Goal: Task Accomplishment & Management: Complete application form

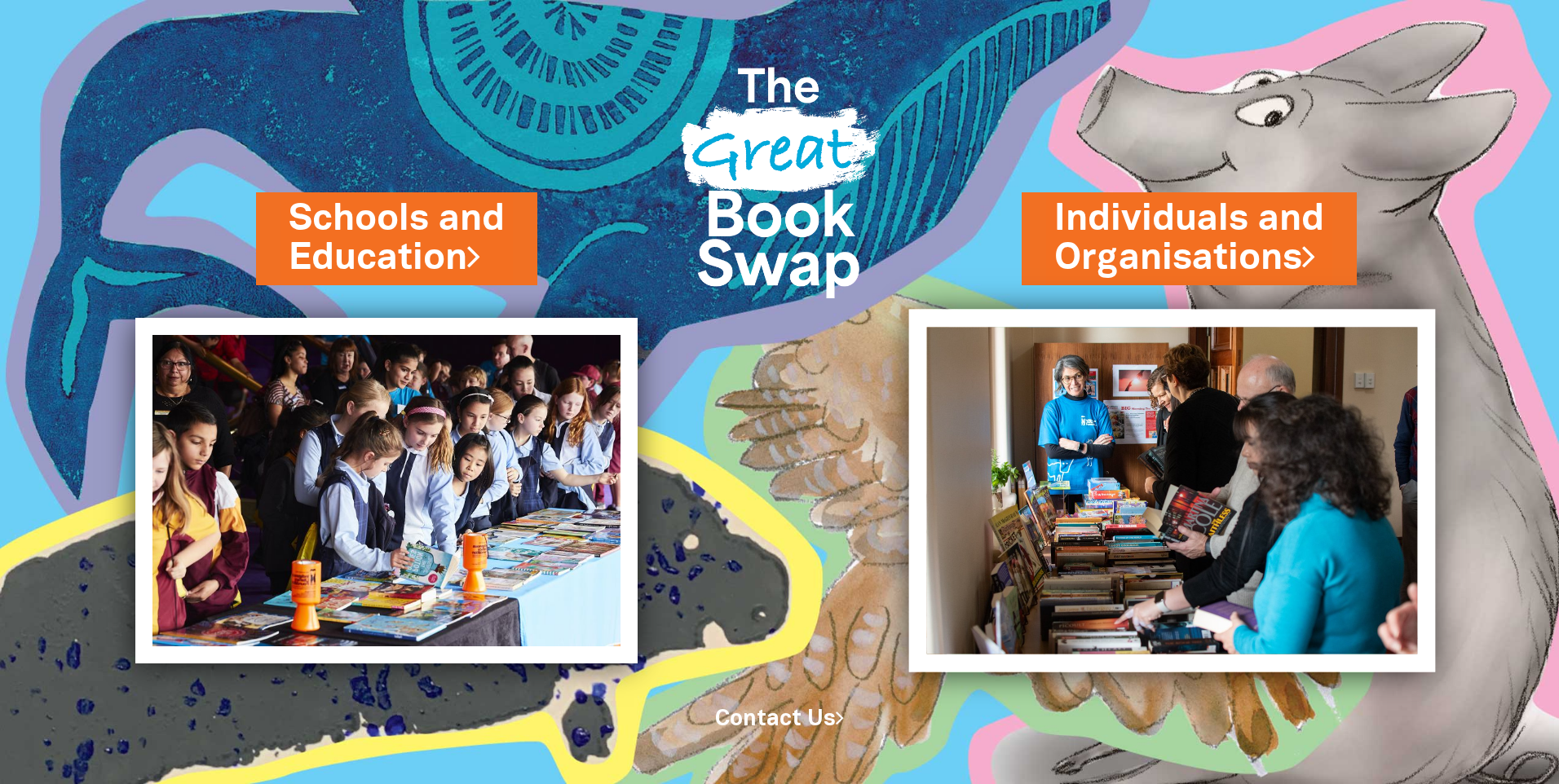
click at [1183, 509] on img at bounding box center [1172, 490] width 527 height 362
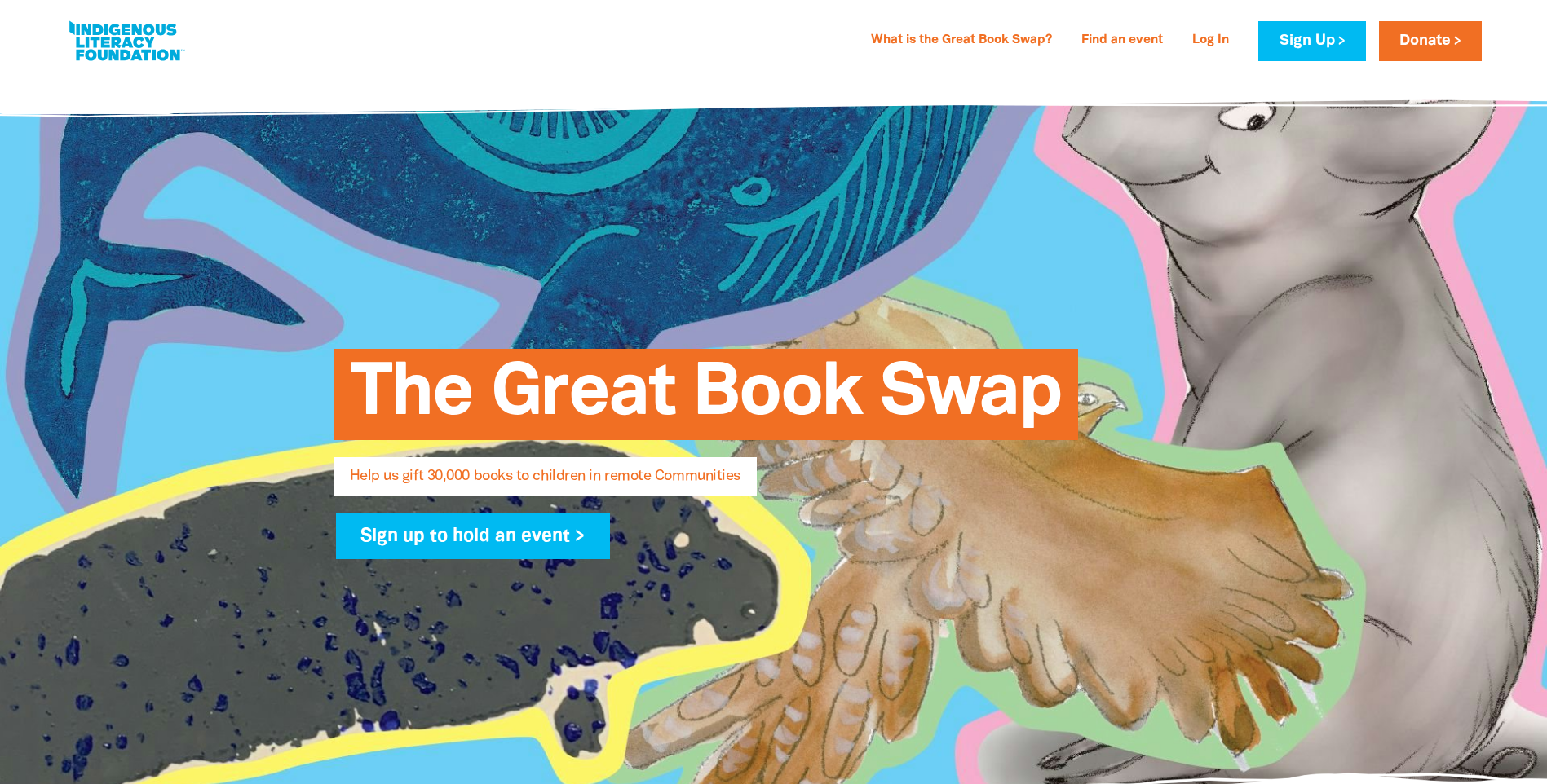
select select "AU"
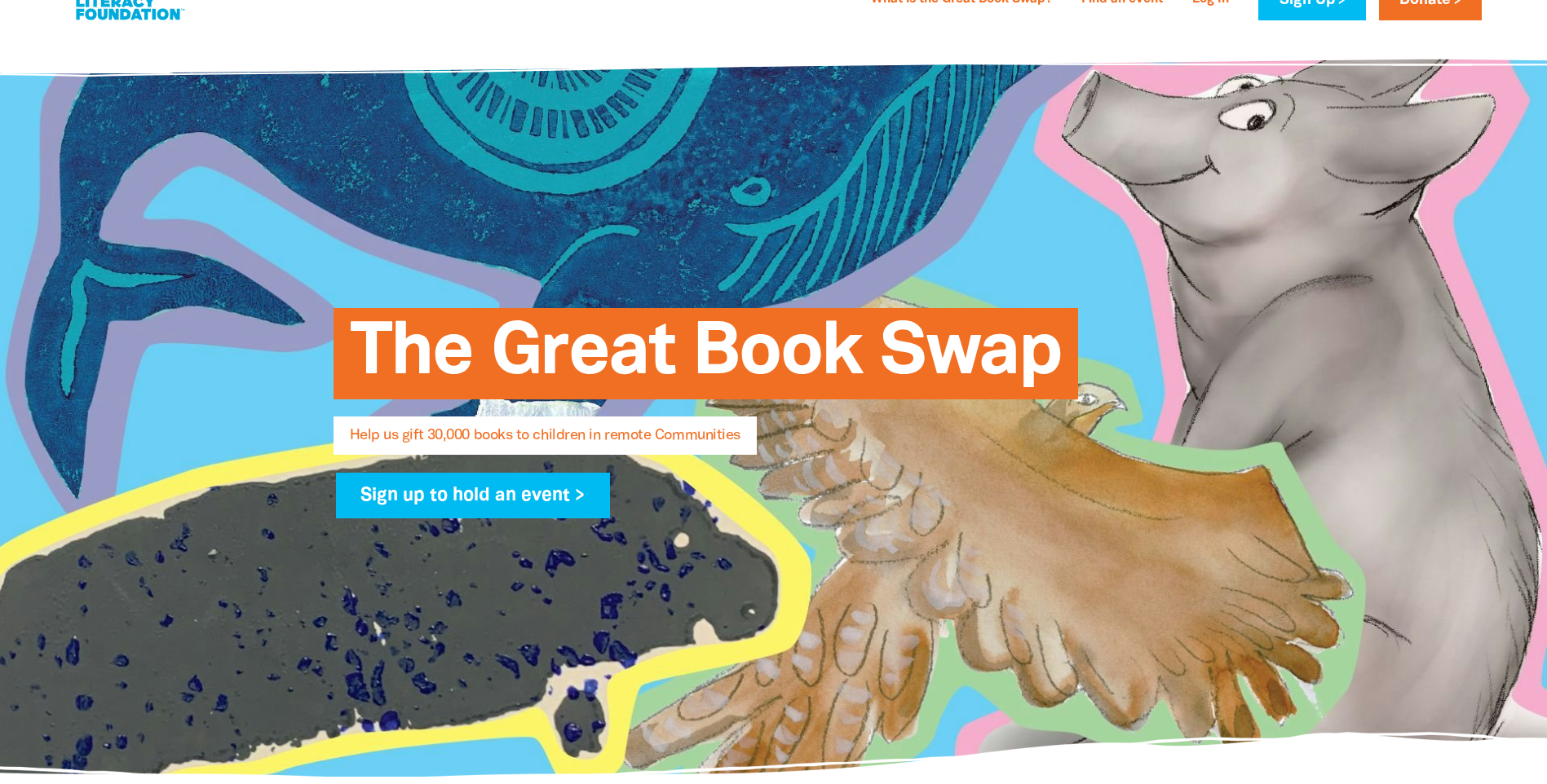
scroll to position [81, 0]
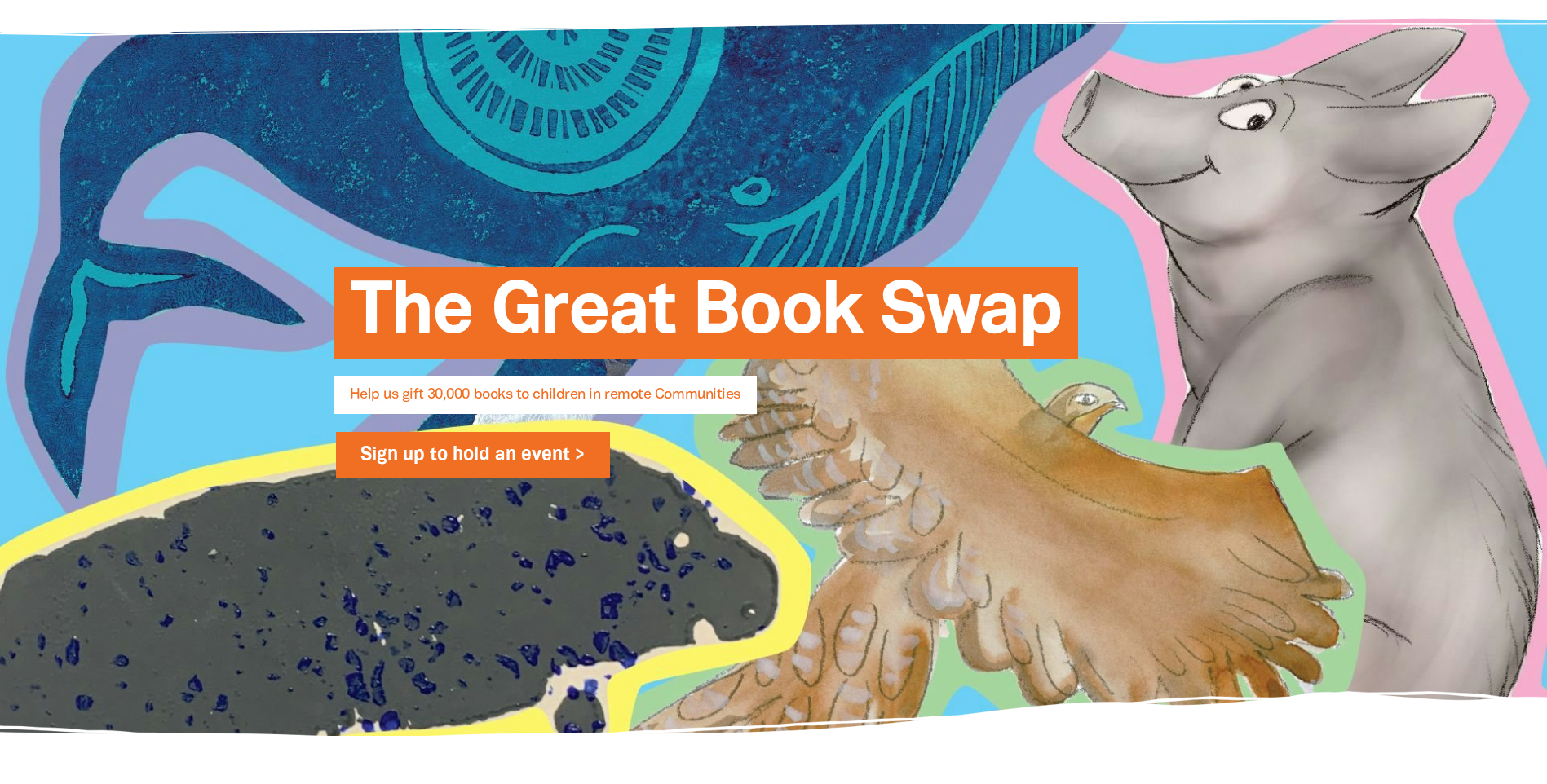
click at [552, 457] on link "Sign up to hold an event >" at bounding box center [473, 454] width 275 height 45
select select "AU"
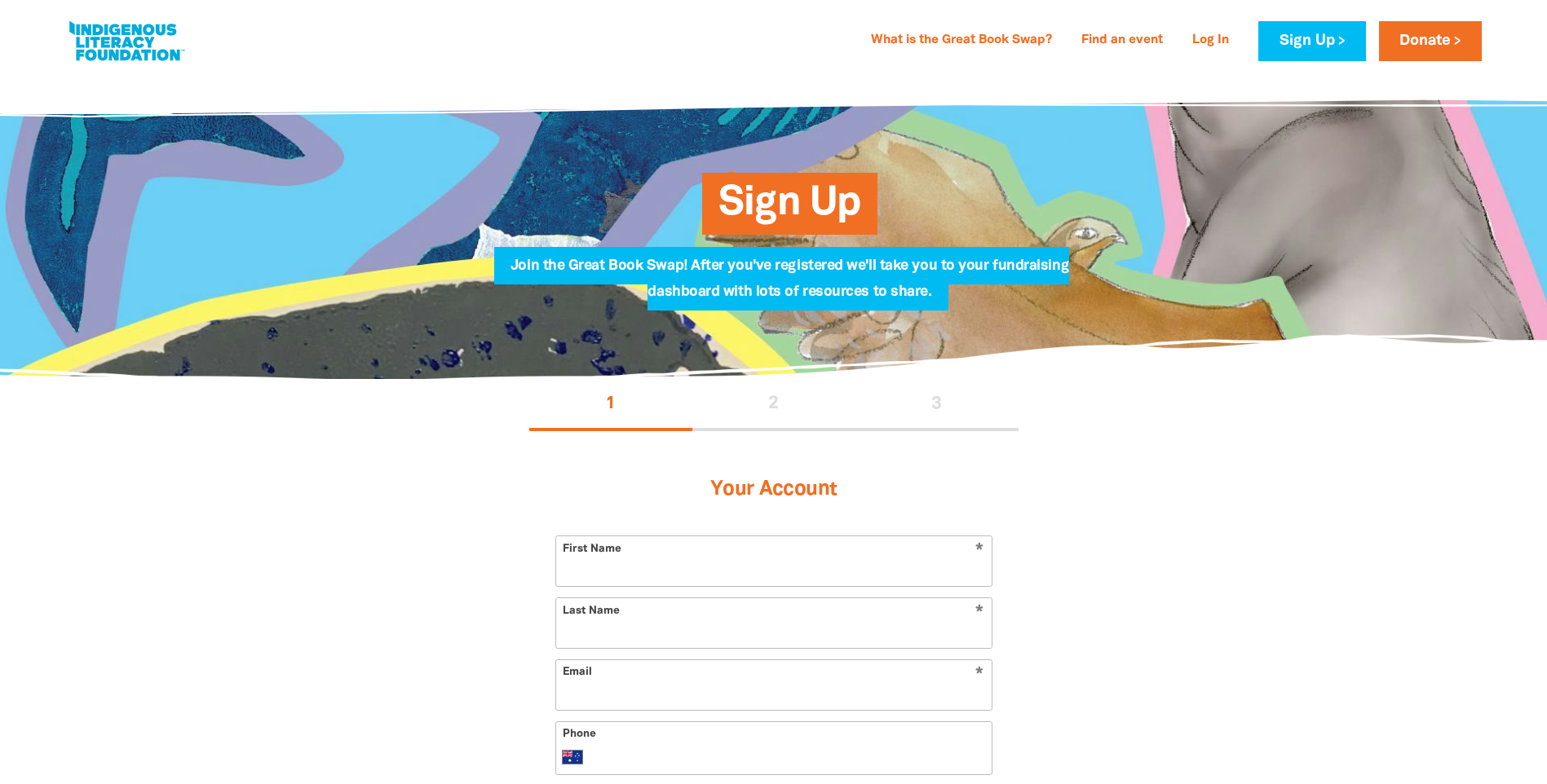
scroll to position [81, 0]
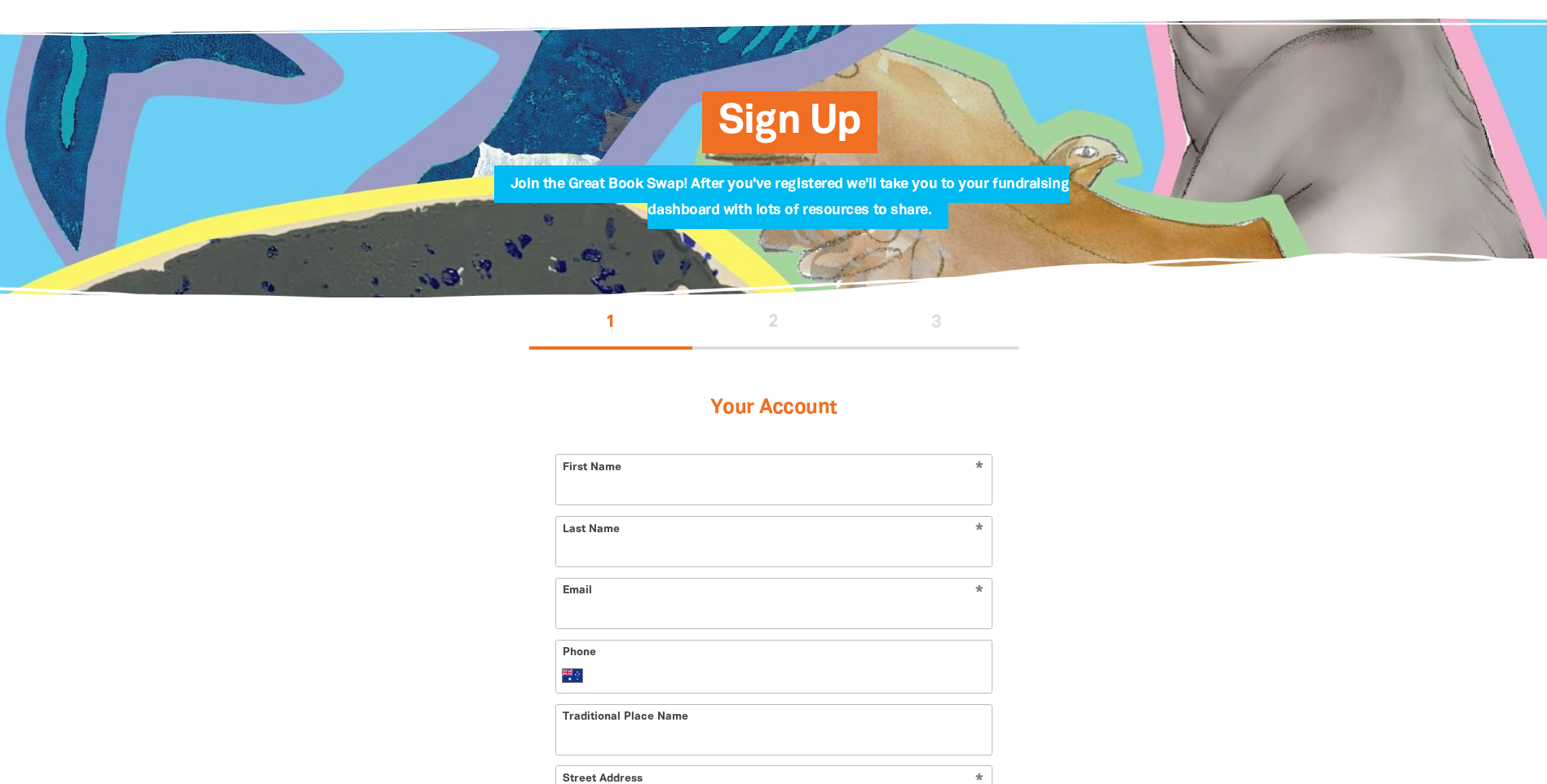
select select "AU"
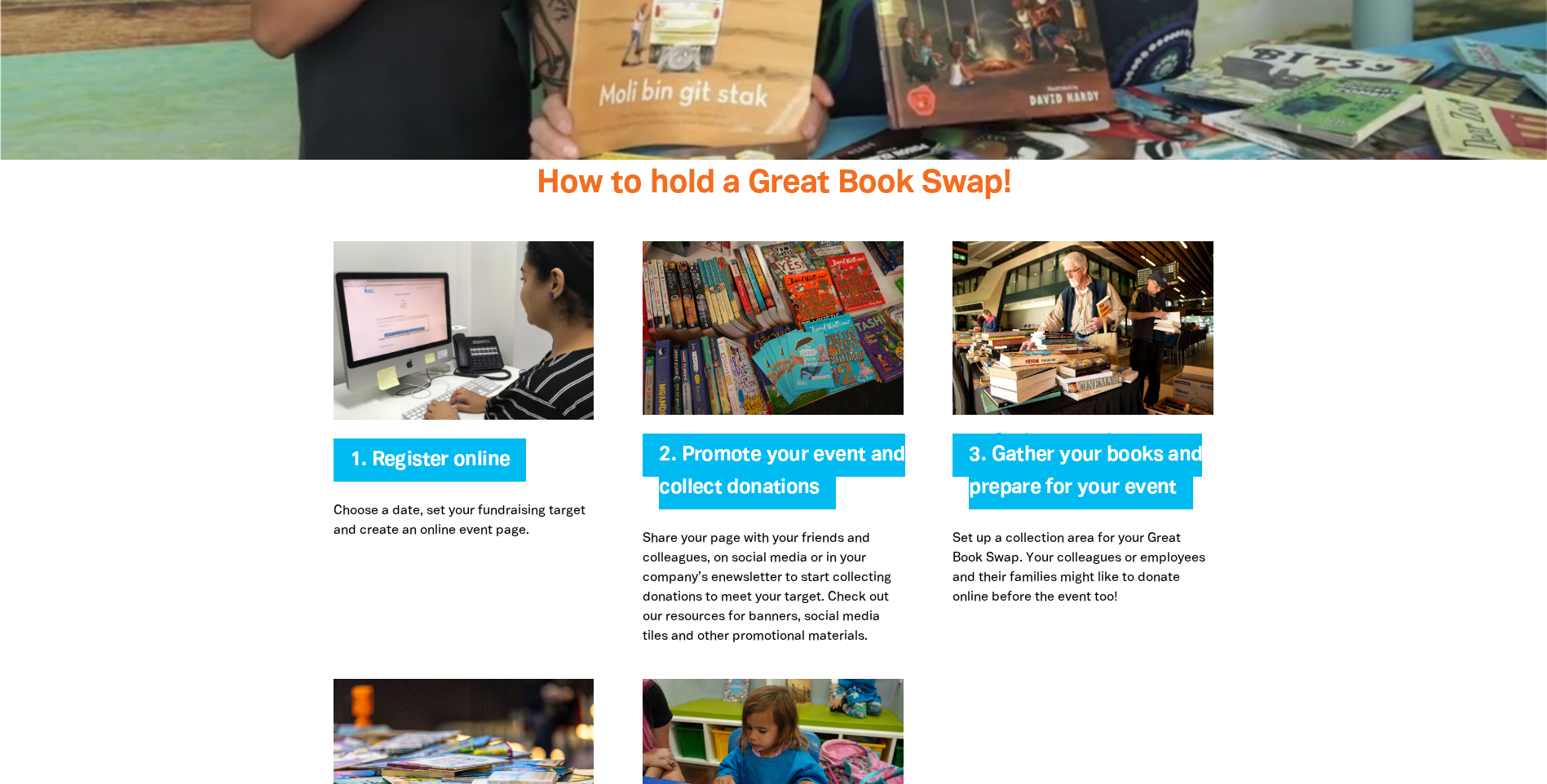
scroll to position [3098, 0]
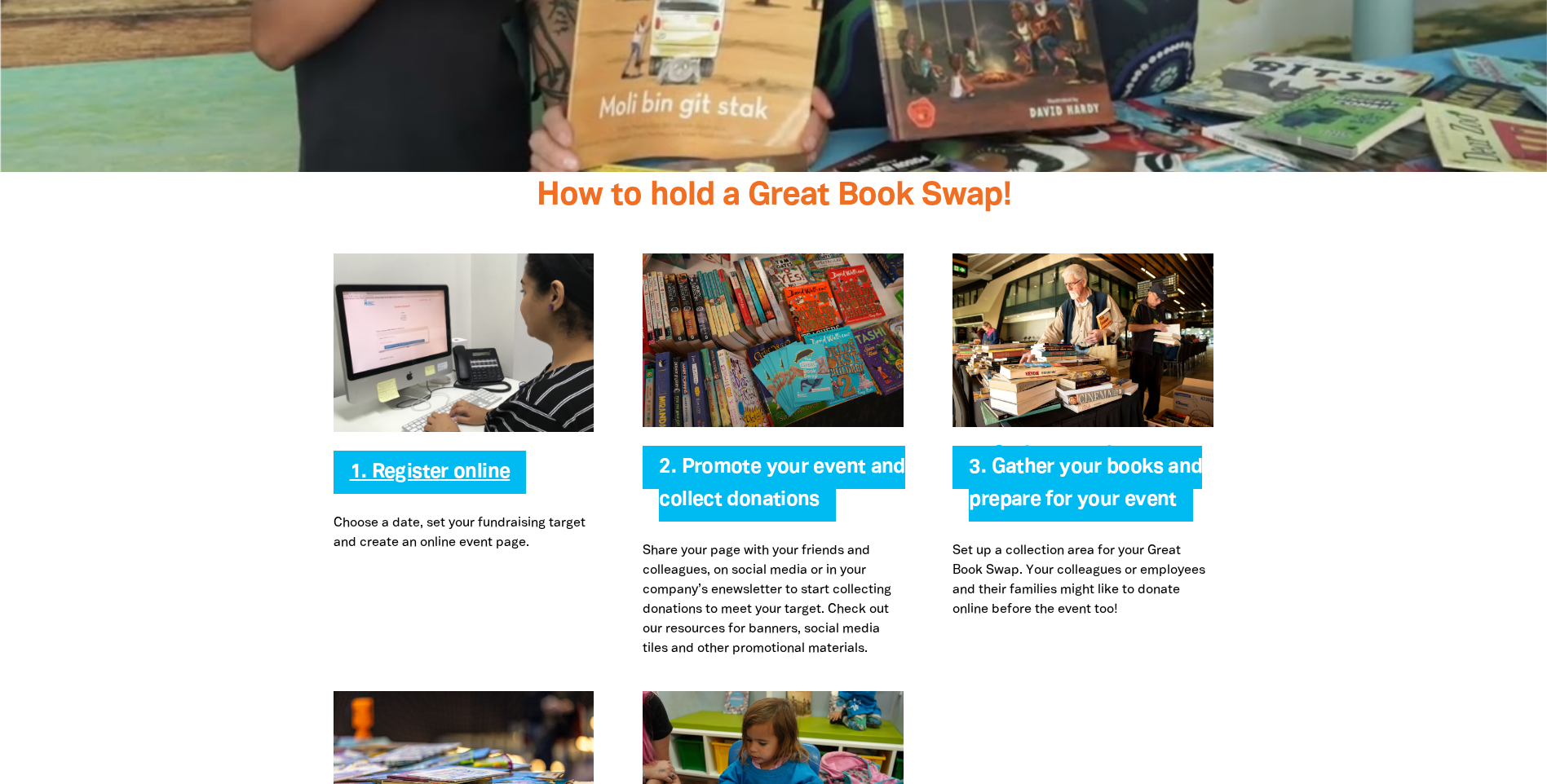
click at [445, 474] on link "1. Register online" at bounding box center [430, 472] width 161 height 18
select select "AU"
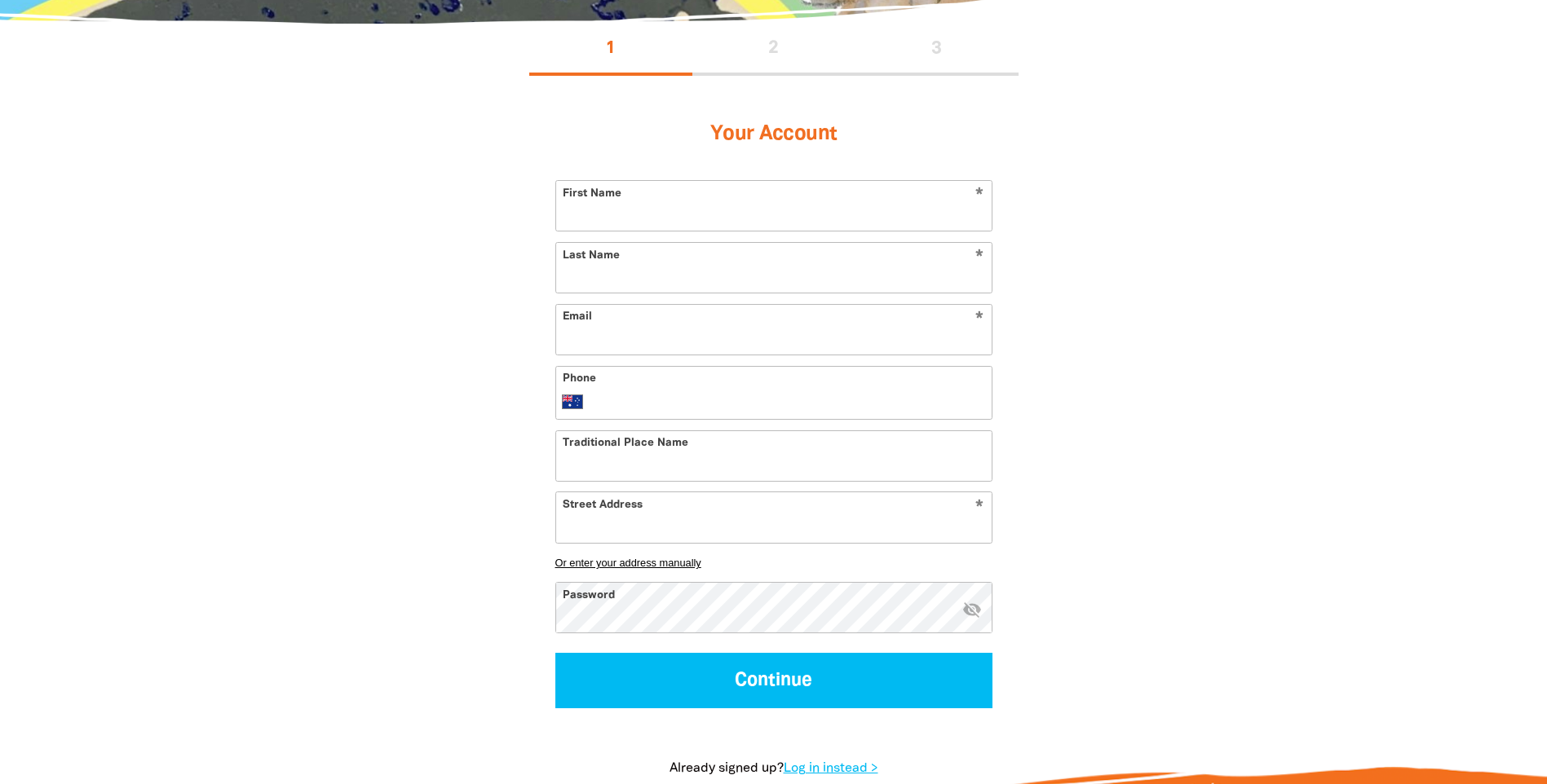
scroll to position [327, 0]
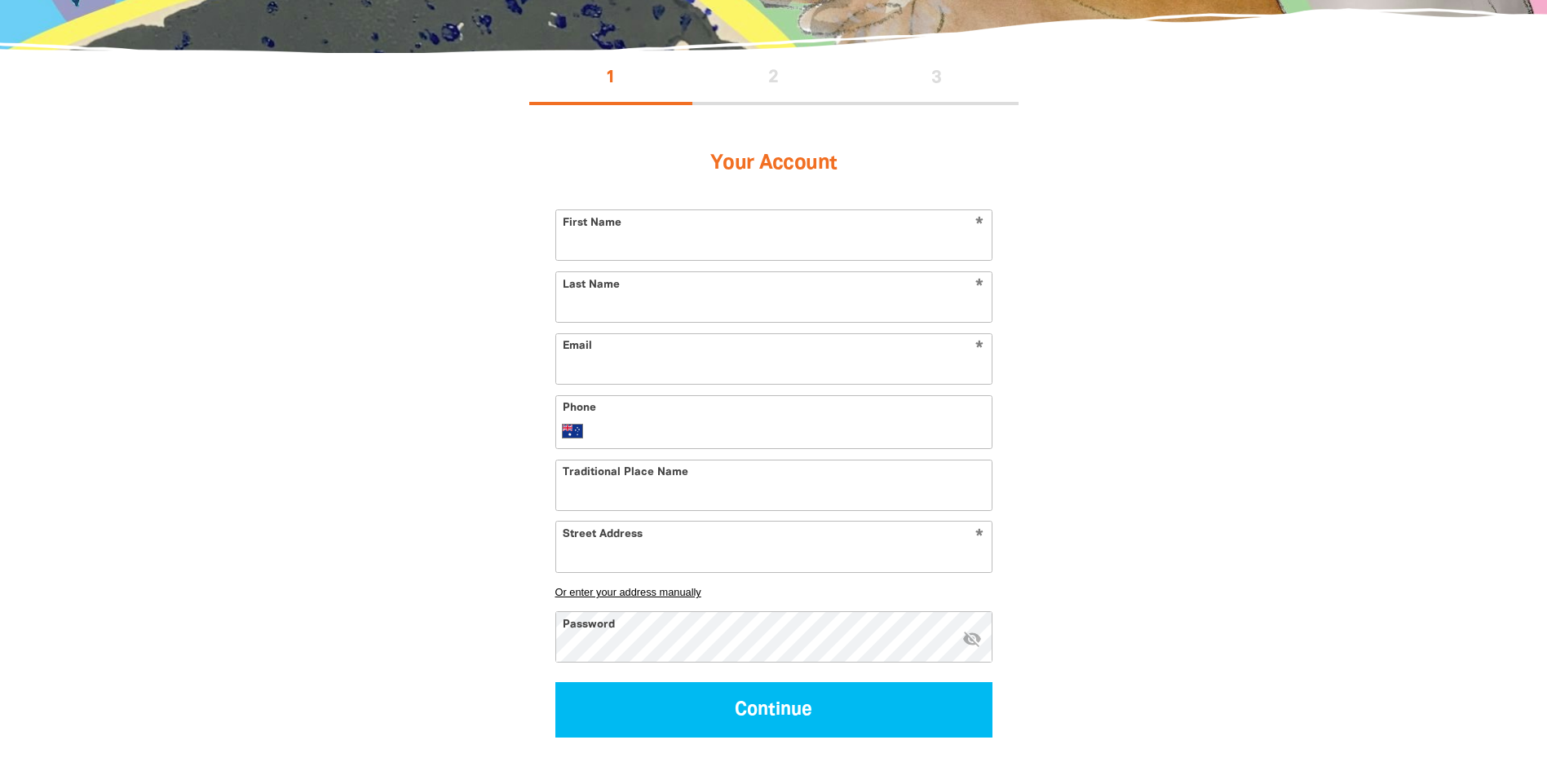
click at [945, 230] on input "First Name" at bounding box center [774, 235] width 435 height 50
type input "[PERSON_NAME]"
drag, startPoint x: 706, startPoint y: 312, endPoint x: 403, endPoint y: 278, distance: 304.9
click at [403, 278] on div "1 2 3 Your Account * First Name [PERSON_NAME] * Last Name [PERSON_NAME] * Email…" at bounding box center [773, 446] width 979 height 789
type input "[PERSON_NAME]"
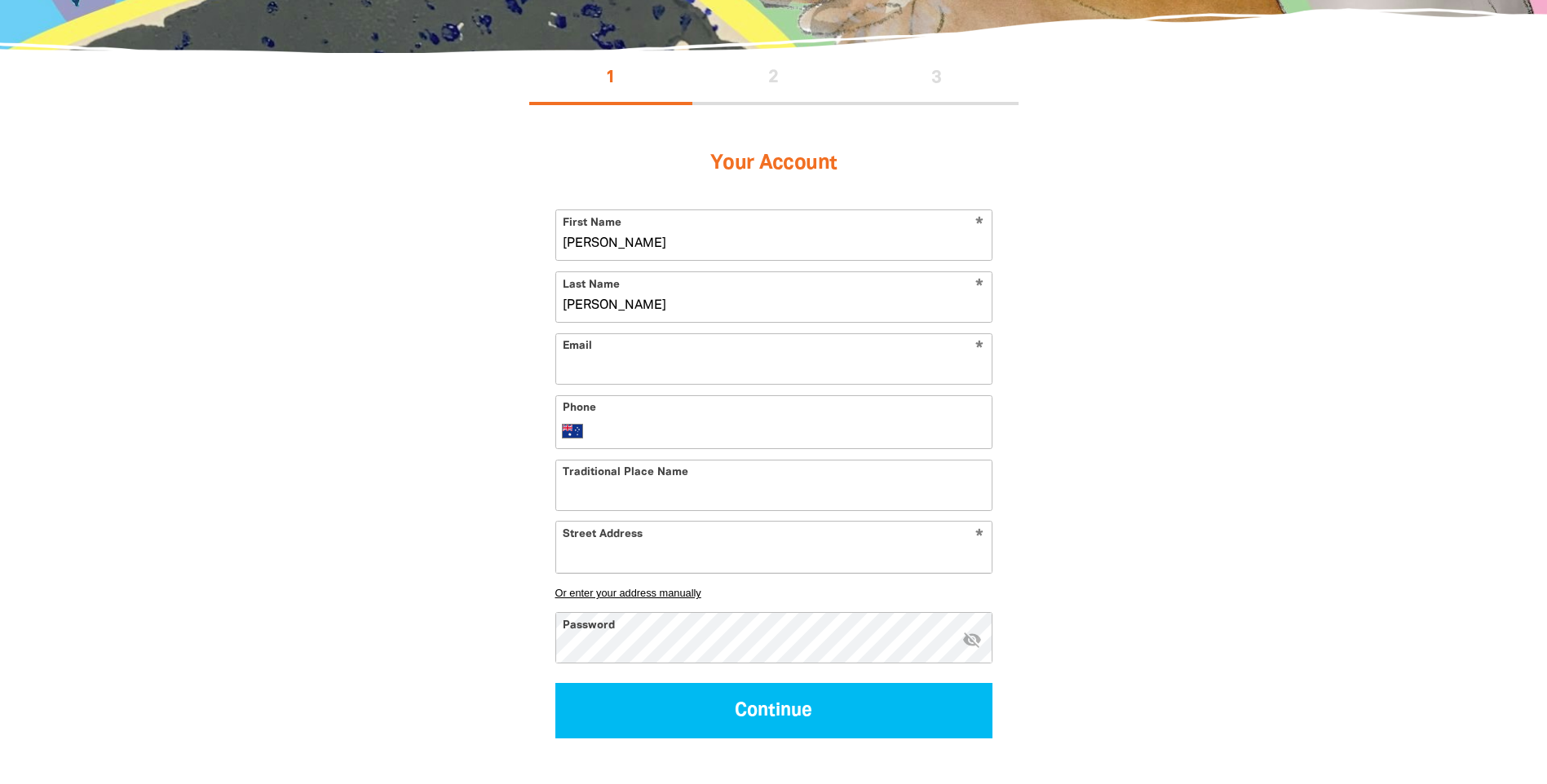
click at [923, 368] on input "Email" at bounding box center [774, 359] width 435 height 50
type input "[PERSON_NAME][EMAIL_ADDRESS][PERSON_NAME][DOMAIN_NAME]"
type input "[PHONE_NUMBER]"
type input "[STREET_ADDRESS]"
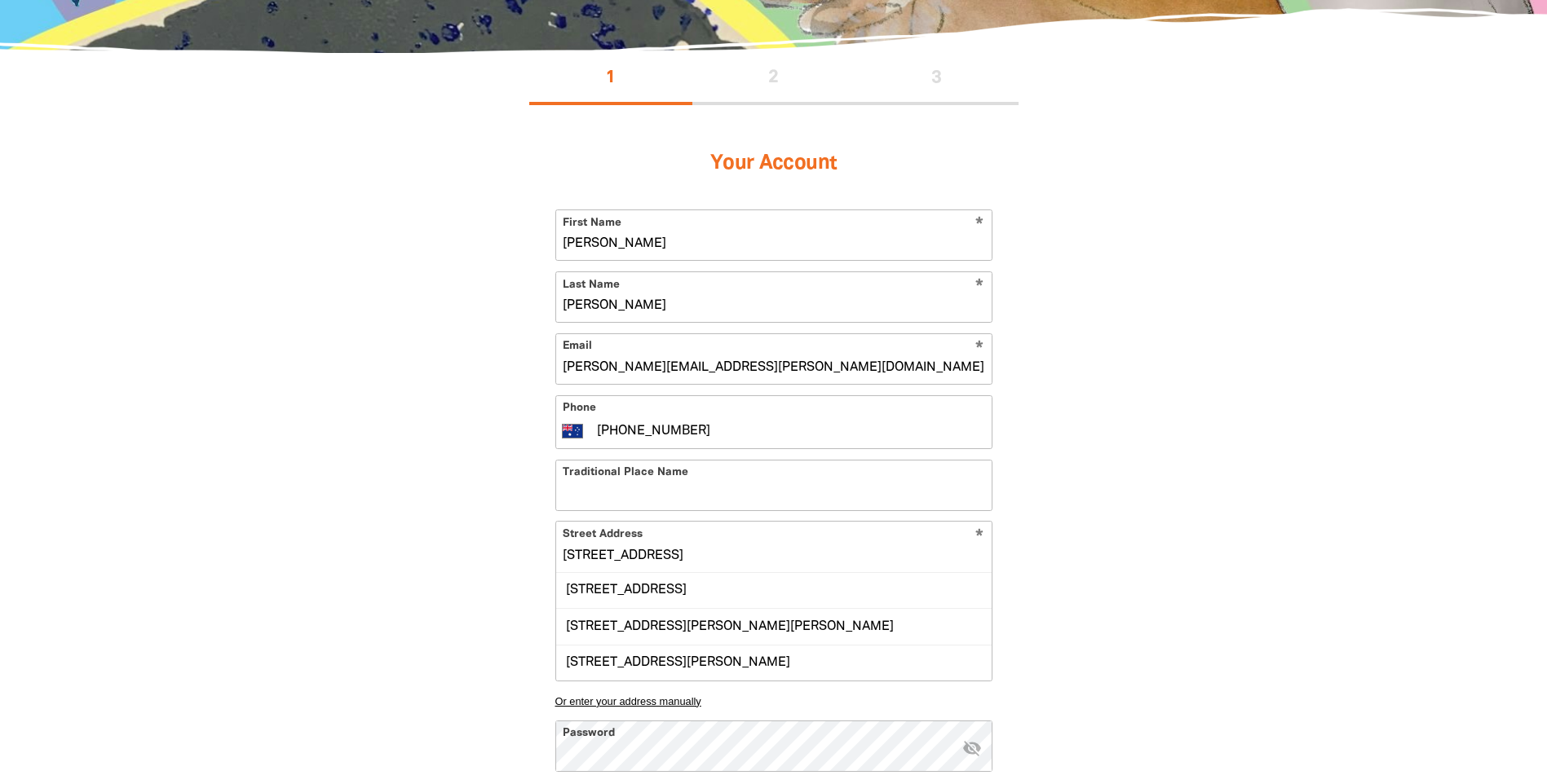
click at [1187, 523] on div "1 2 3 Your Account * First Name [PERSON_NAME] * Last Name [PERSON_NAME] * Email…" at bounding box center [773, 500] width 979 height 896
click at [782, 492] on input "Traditional Place Name" at bounding box center [774, 485] width 435 height 50
type input "Kaurna Country"
click at [1215, 329] on div "1 2 3 Your Account * First Name [PERSON_NAME] * Last Name [PERSON_NAME] * Email…" at bounding box center [773, 500] width 979 height 896
drag, startPoint x: 684, startPoint y: 557, endPoint x: 477, endPoint y: 544, distance: 207.4
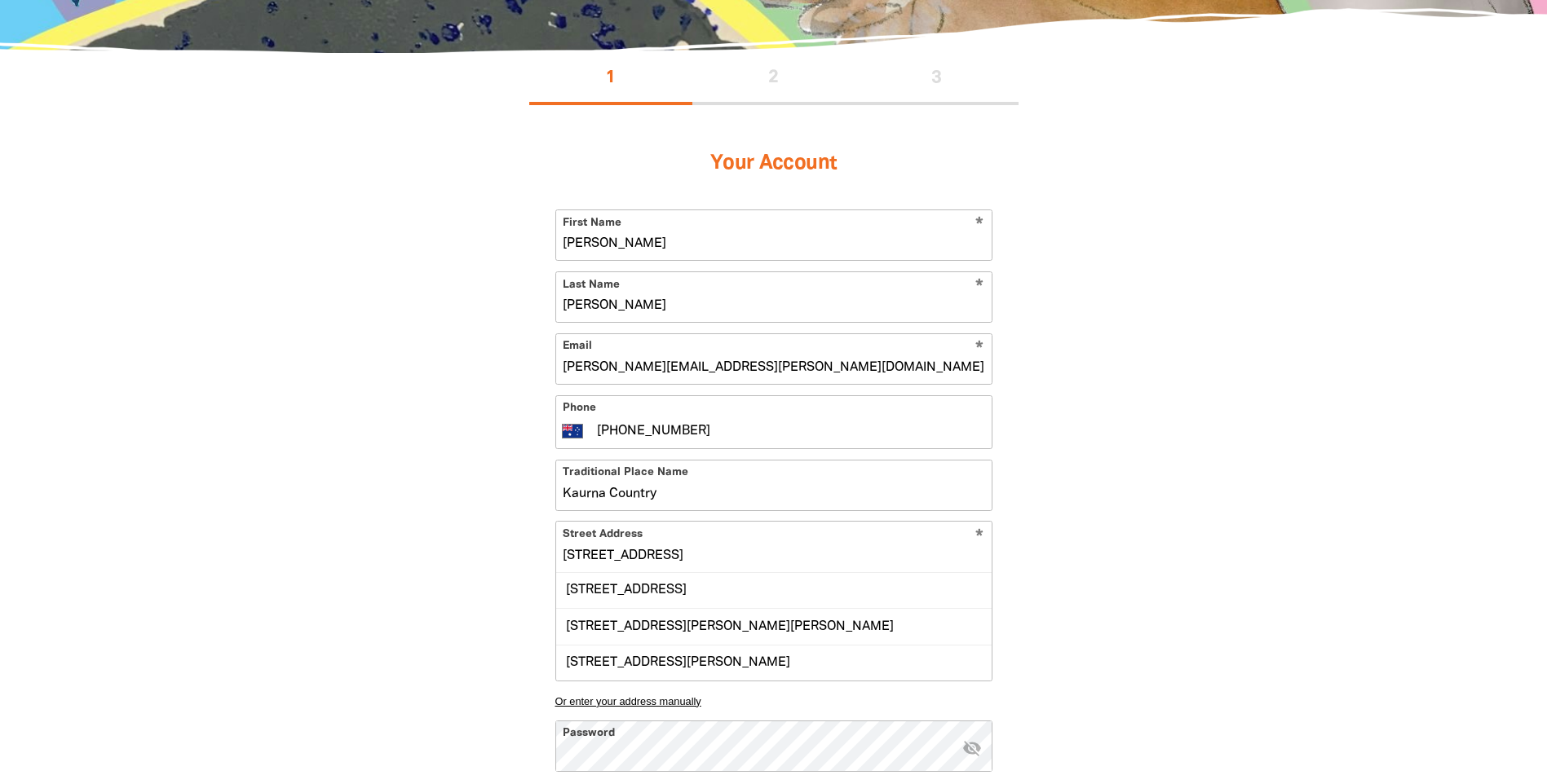
click at [477, 544] on div "1 2 3 Your Account * First Name [PERSON_NAME] * Last Name [PERSON_NAME] * Email…" at bounding box center [773, 500] width 979 height 896
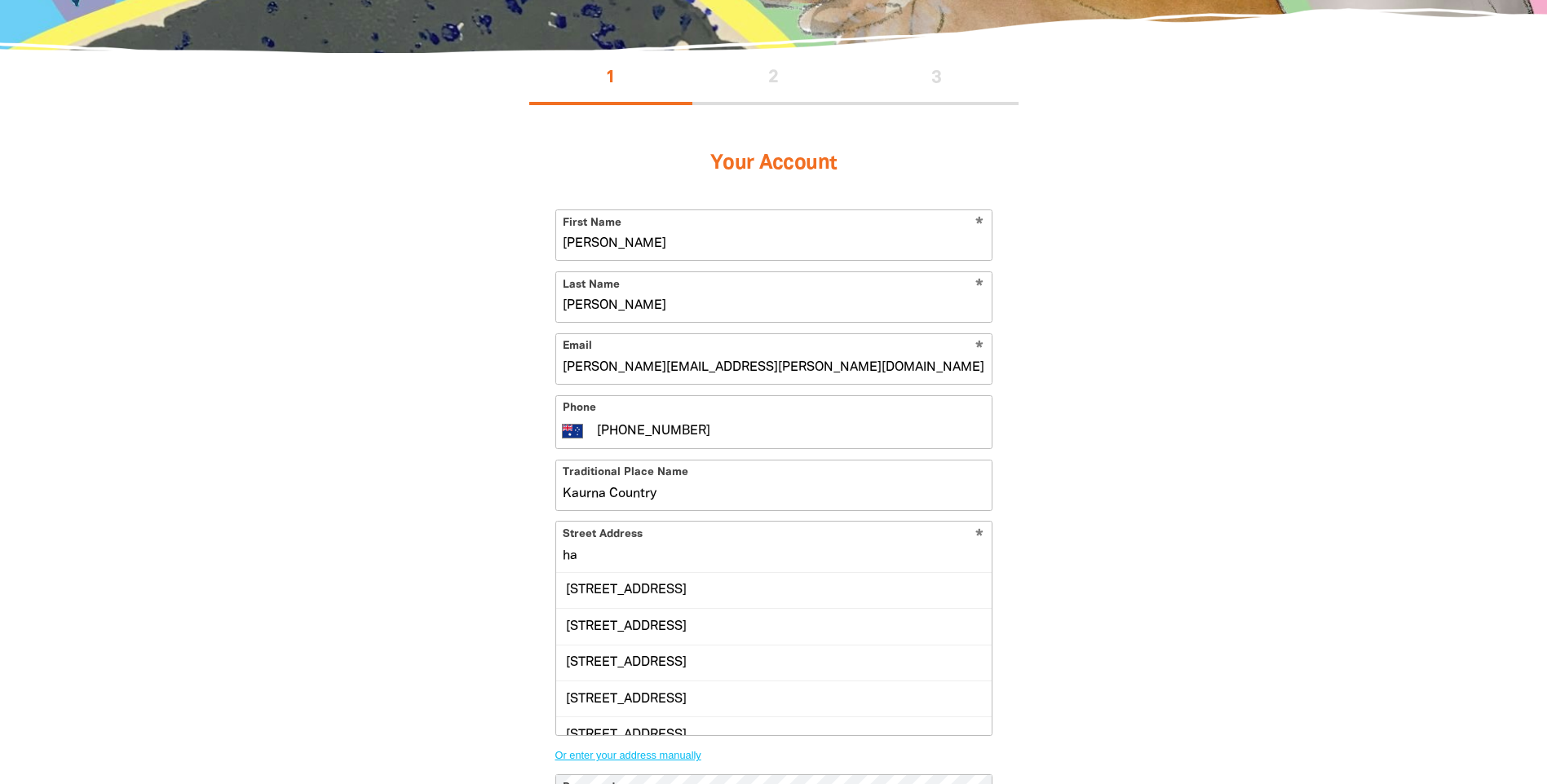
type input "h"
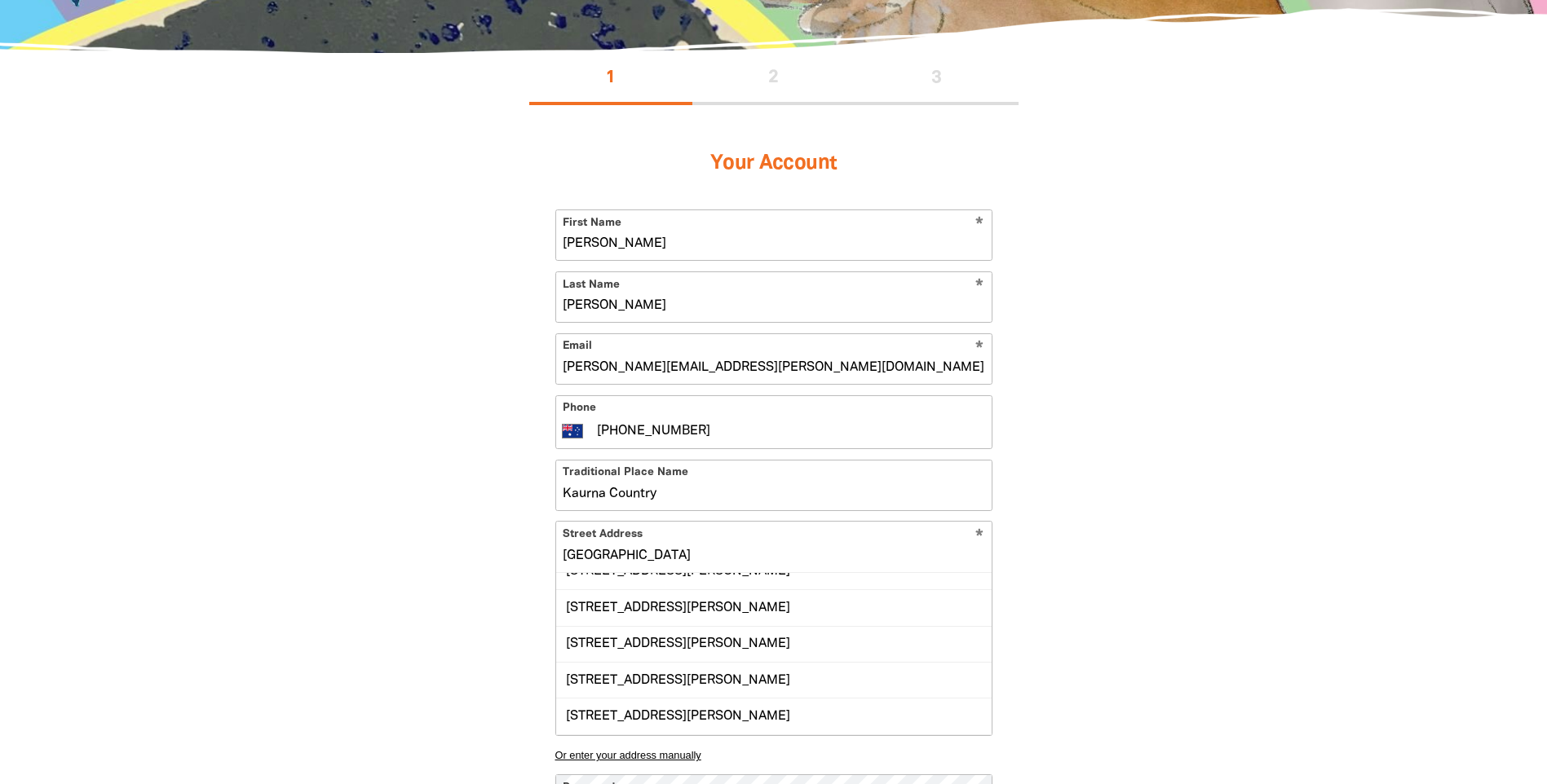
scroll to position [0, 0]
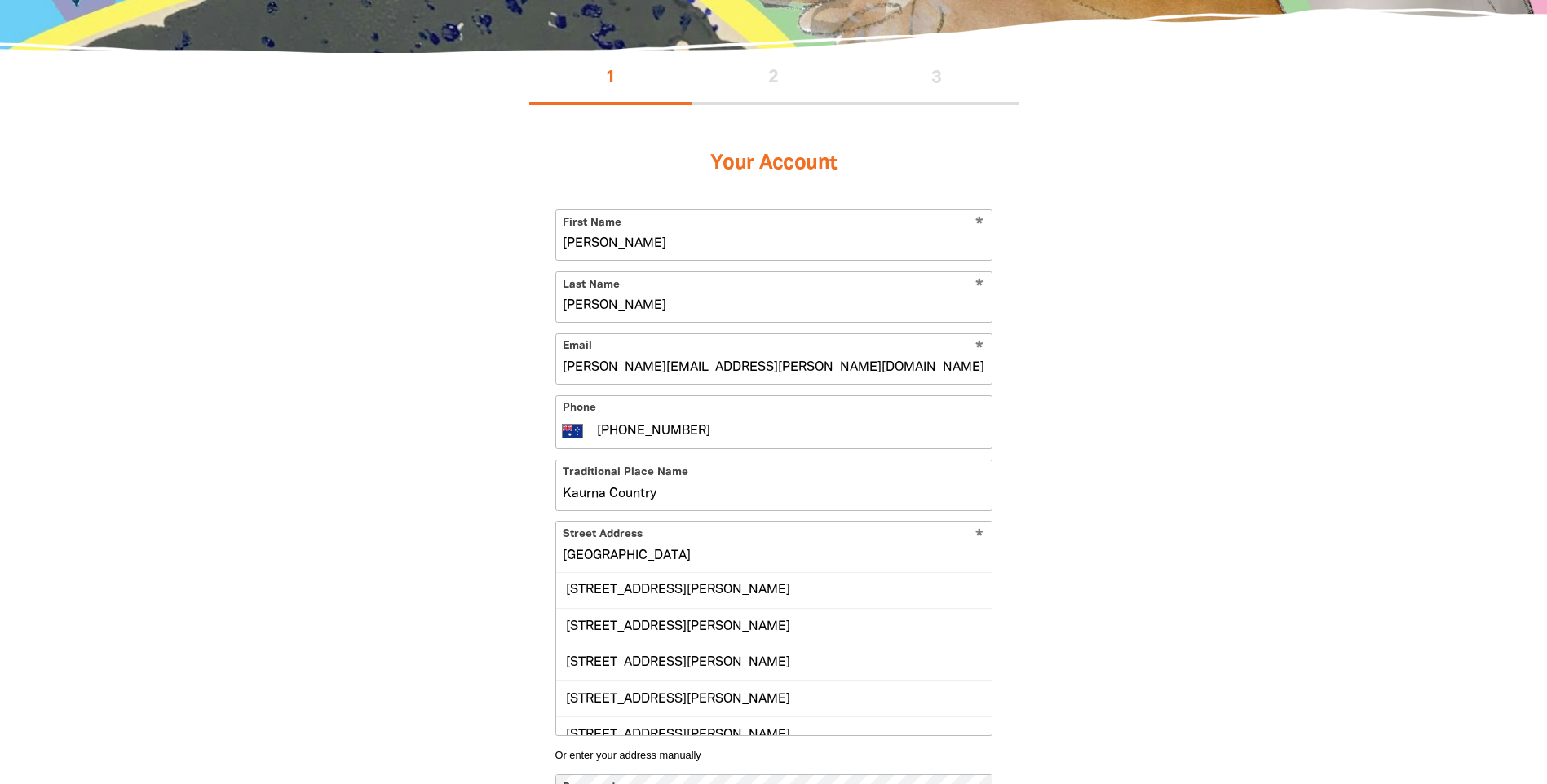
drag, startPoint x: 680, startPoint y: 559, endPoint x: 494, endPoint y: 547, distance: 186.4
click at [494, 547] on div "1 2 3 Your Account * First Name [PERSON_NAME] * Last Name [PERSON_NAME] * Email…" at bounding box center [774, 528] width 587 height 951
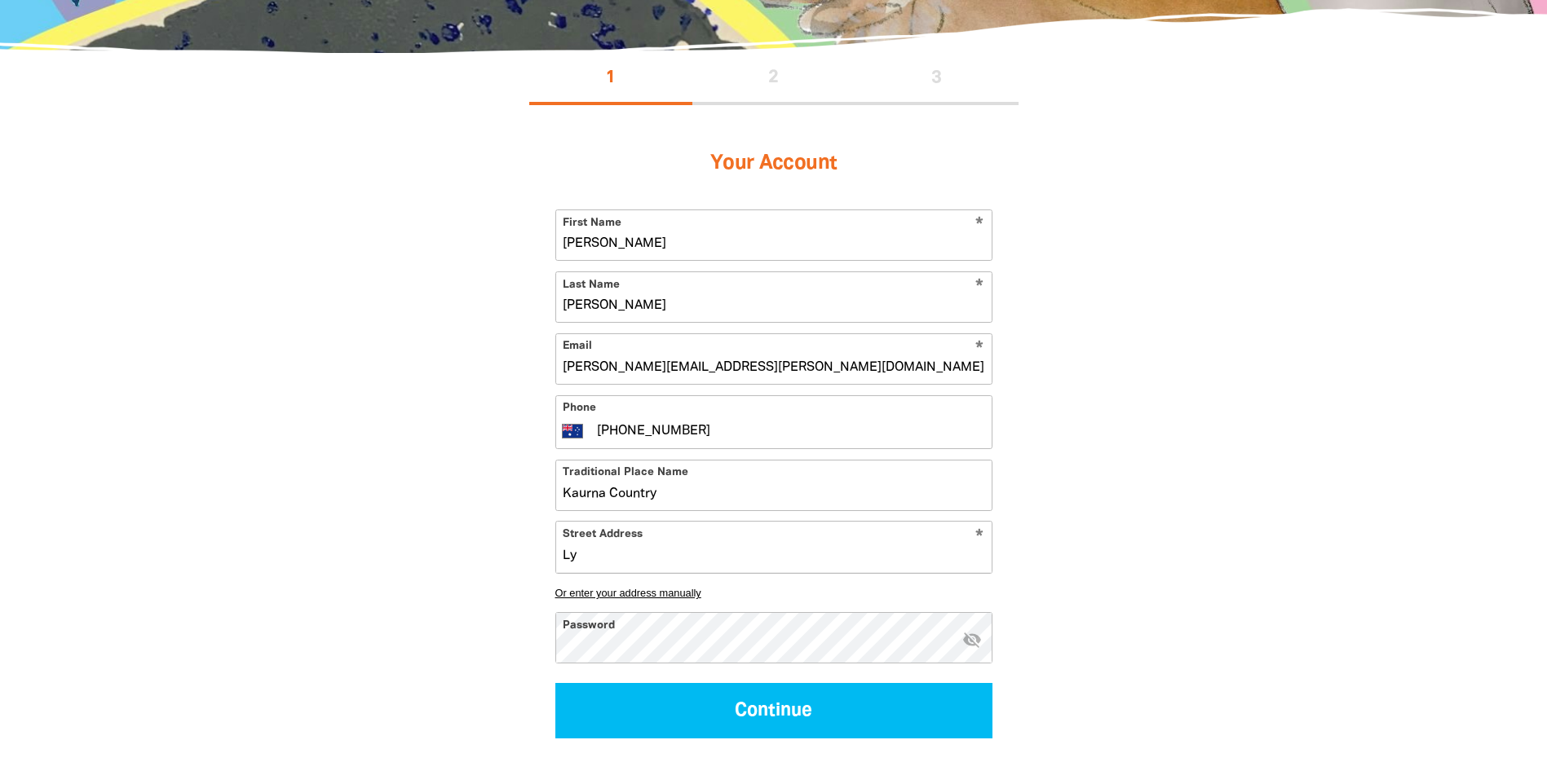
type input "L"
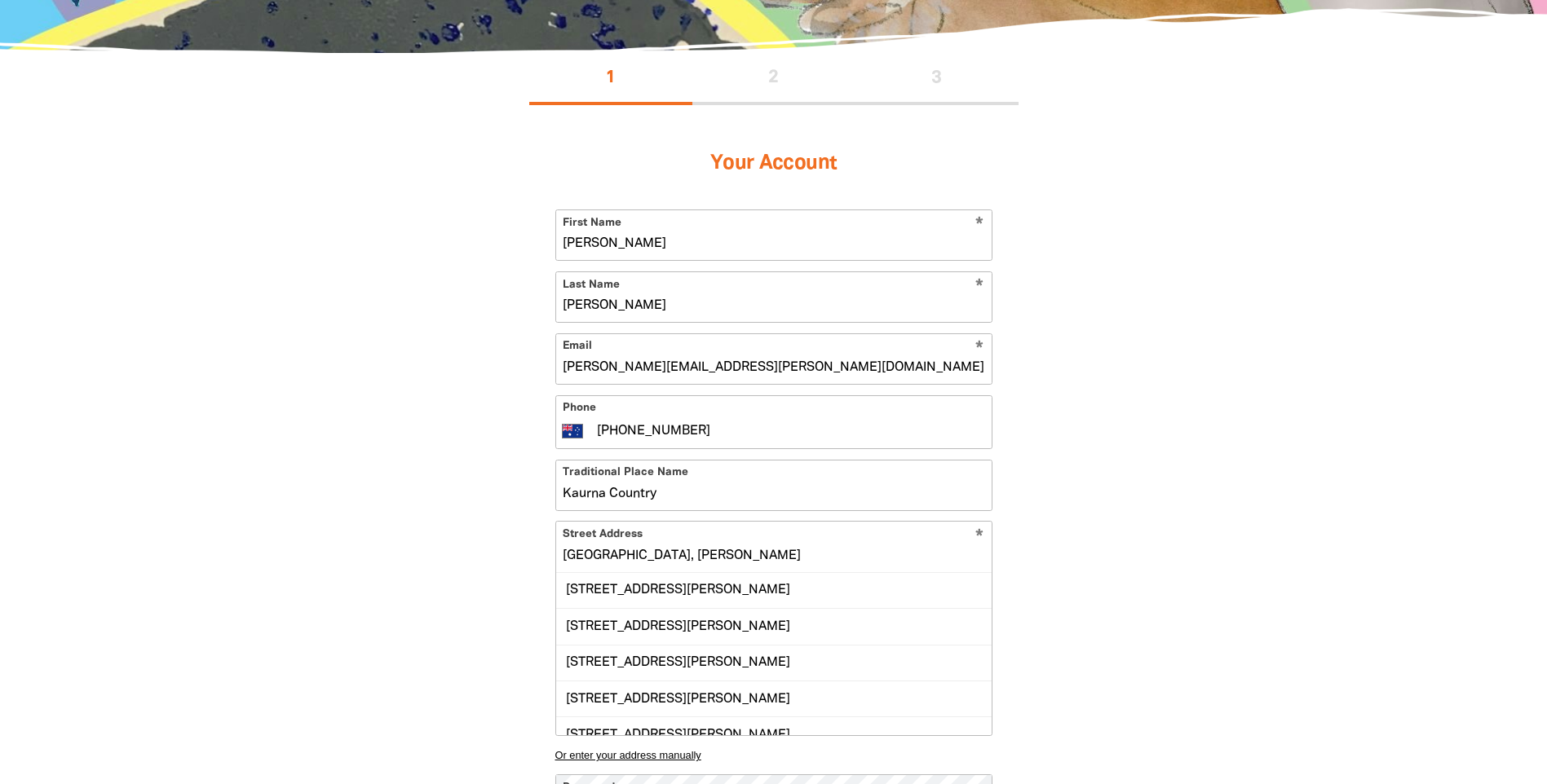
click at [1278, 677] on section "1 2 3 Your Account * First Name [PERSON_NAME] * Last Name [PERSON_NAME] * Email…" at bounding box center [773, 528] width 1547 height 951
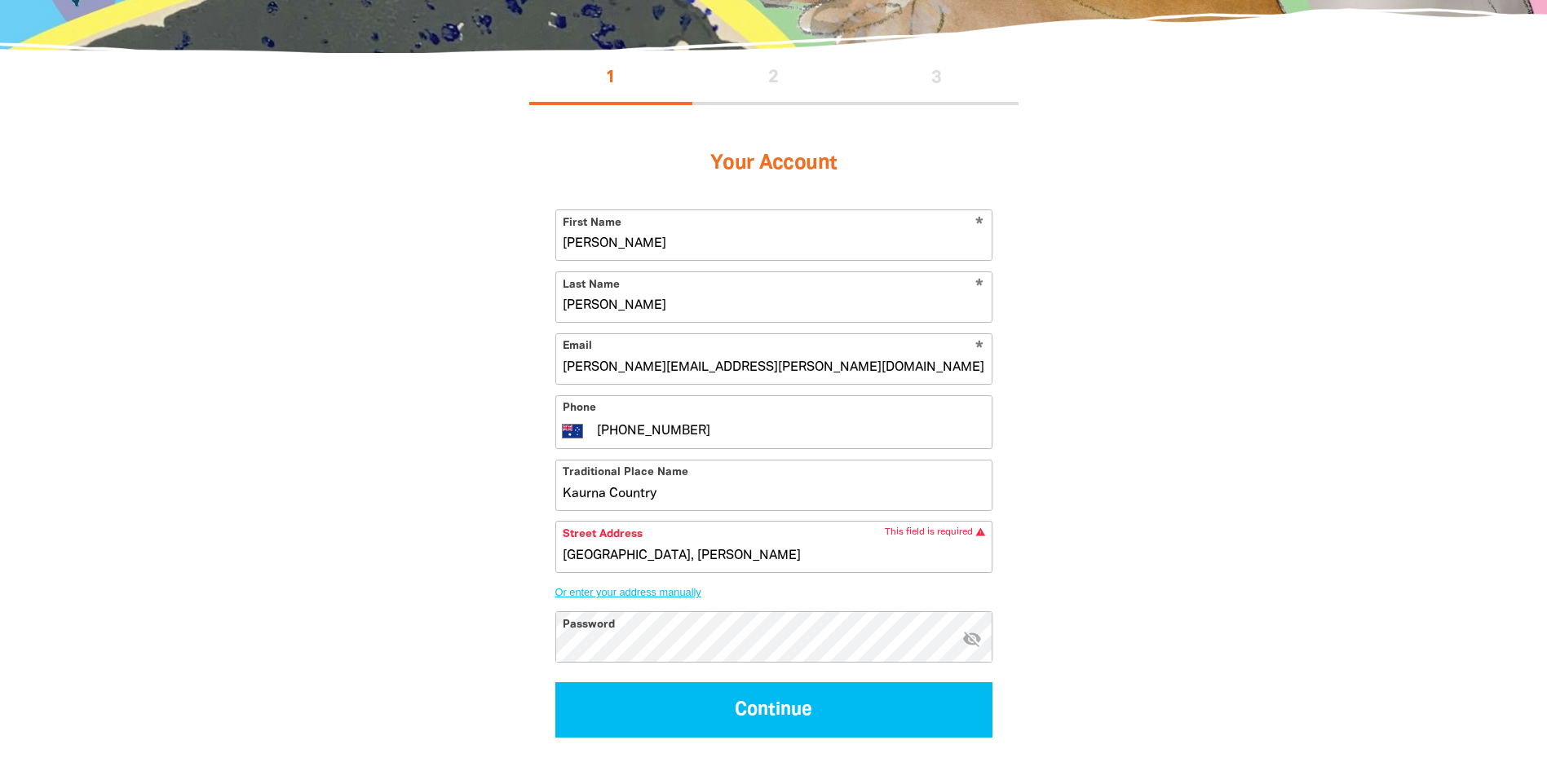
click at [661, 592] on button "Or enter your address manually" at bounding box center [774, 592] width 437 height 12
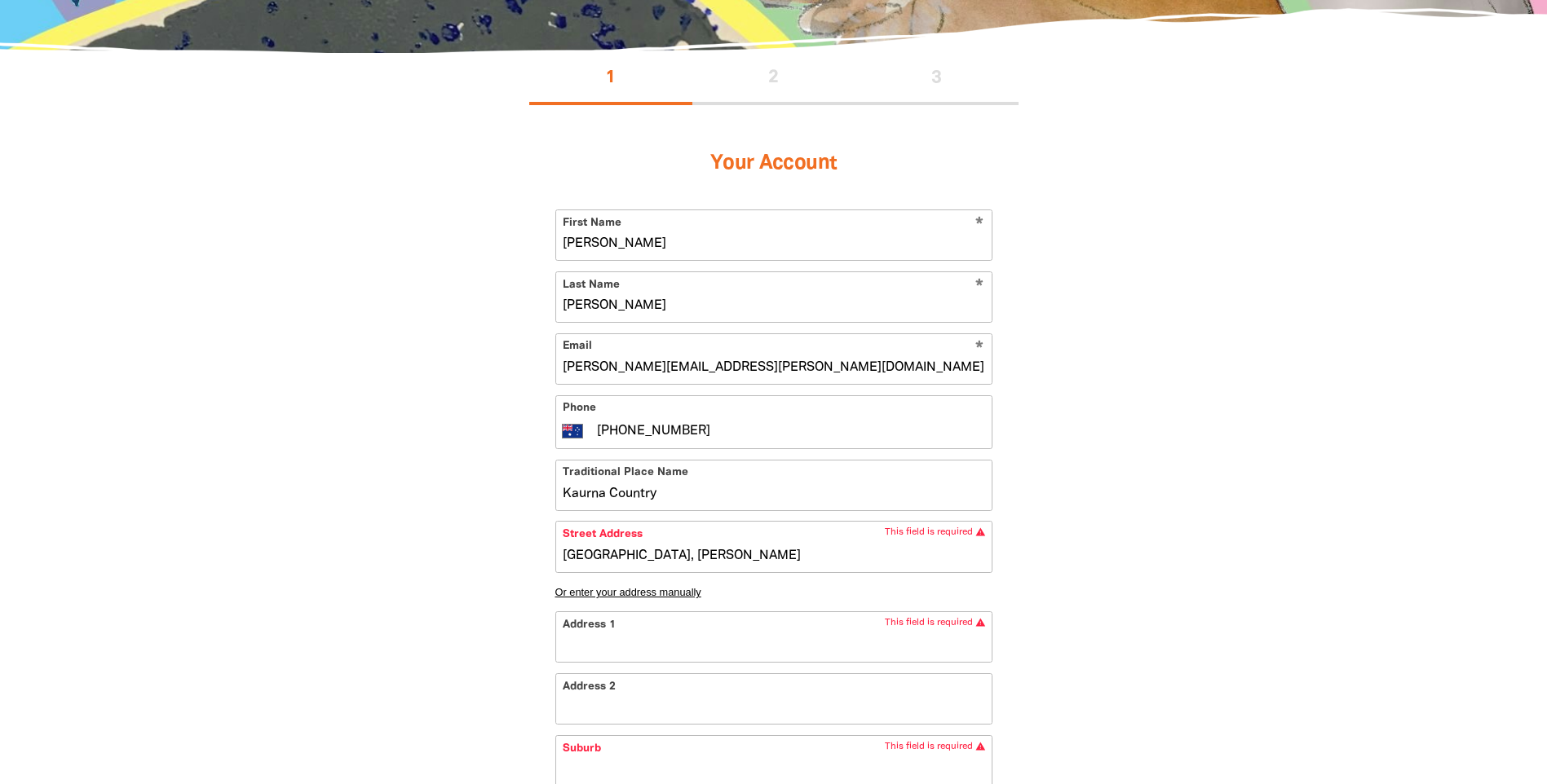
click at [717, 649] on input "Address 1" at bounding box center [774, 637] width 435 height 50
type input "H"
type input "Ha"
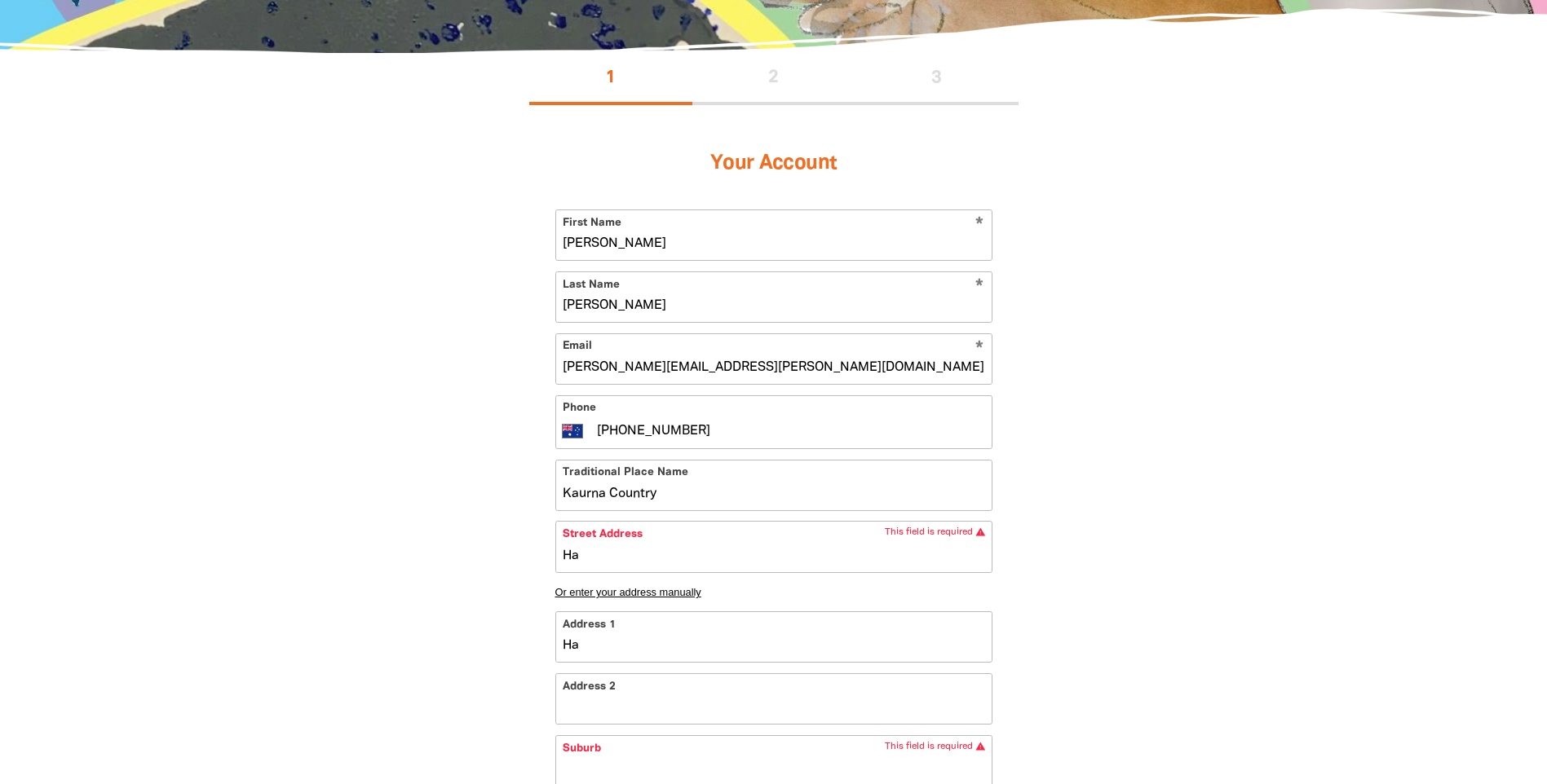
type input "Hay"
type input "Hayd"
type input "Haydo"
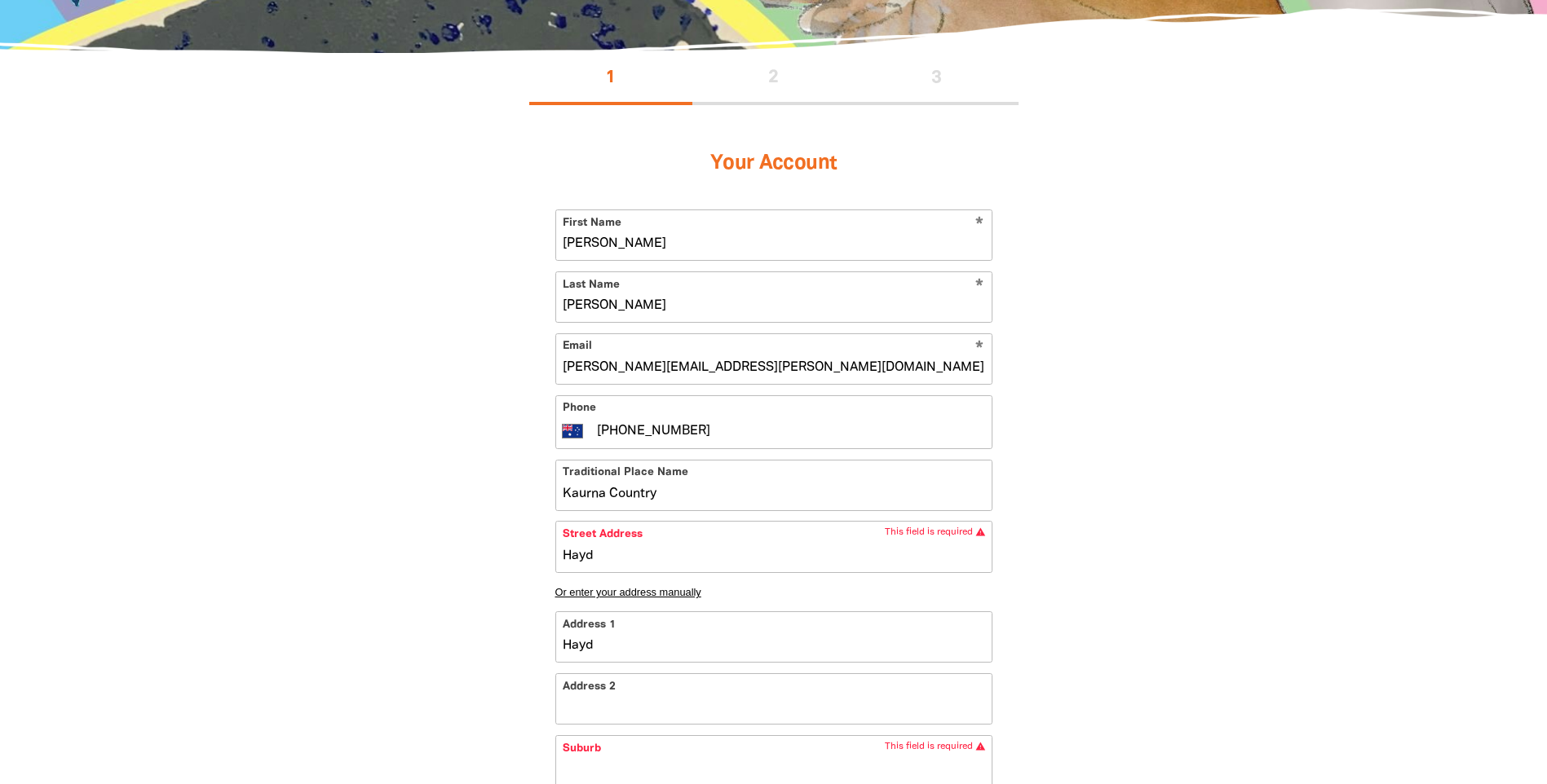
type input "Haydo"
type input "Haydow"
type input "Haydown"
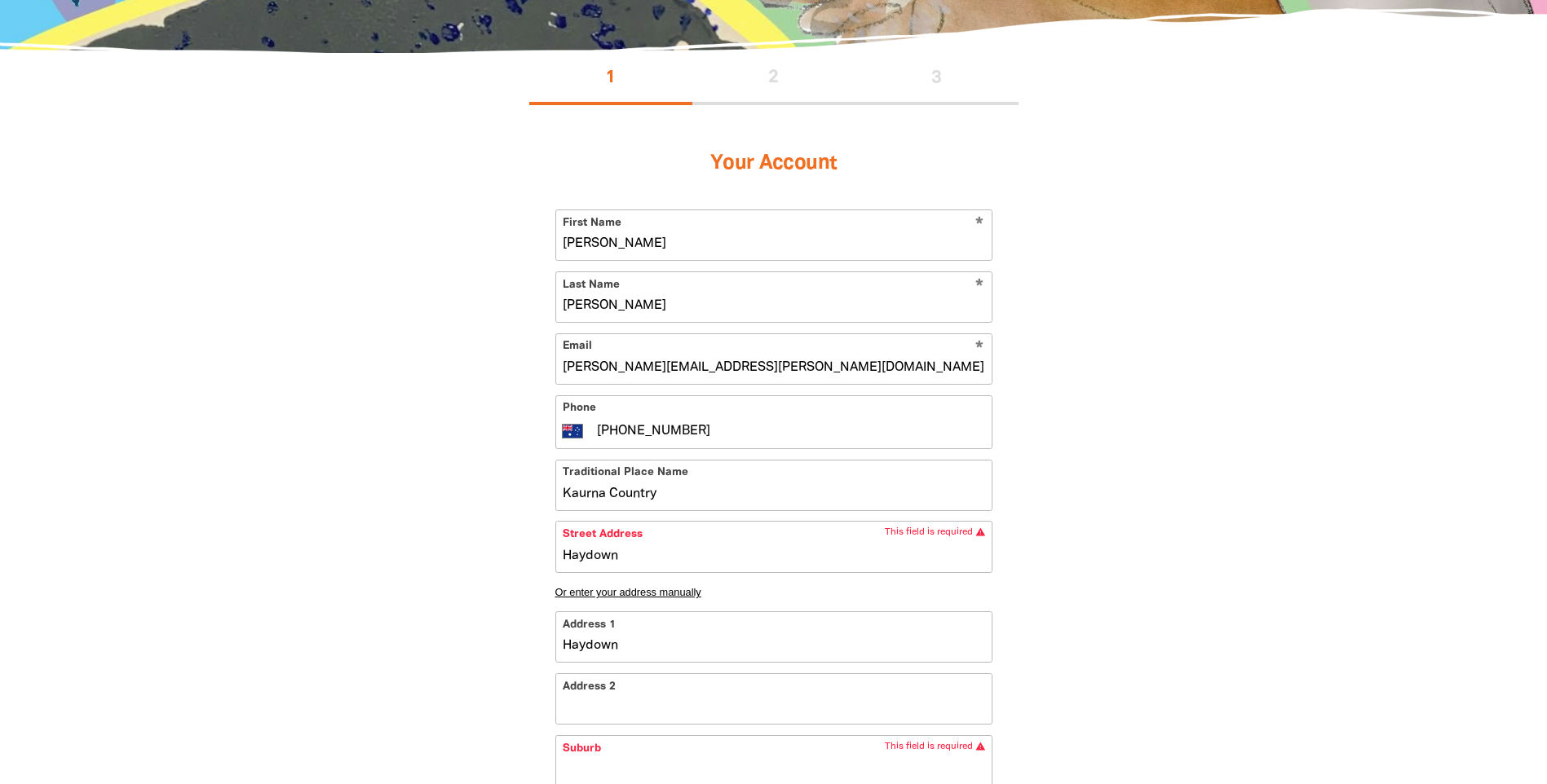
type input "Haydown R"
type input "Haydown Ro"
type input "Haydown Roa"
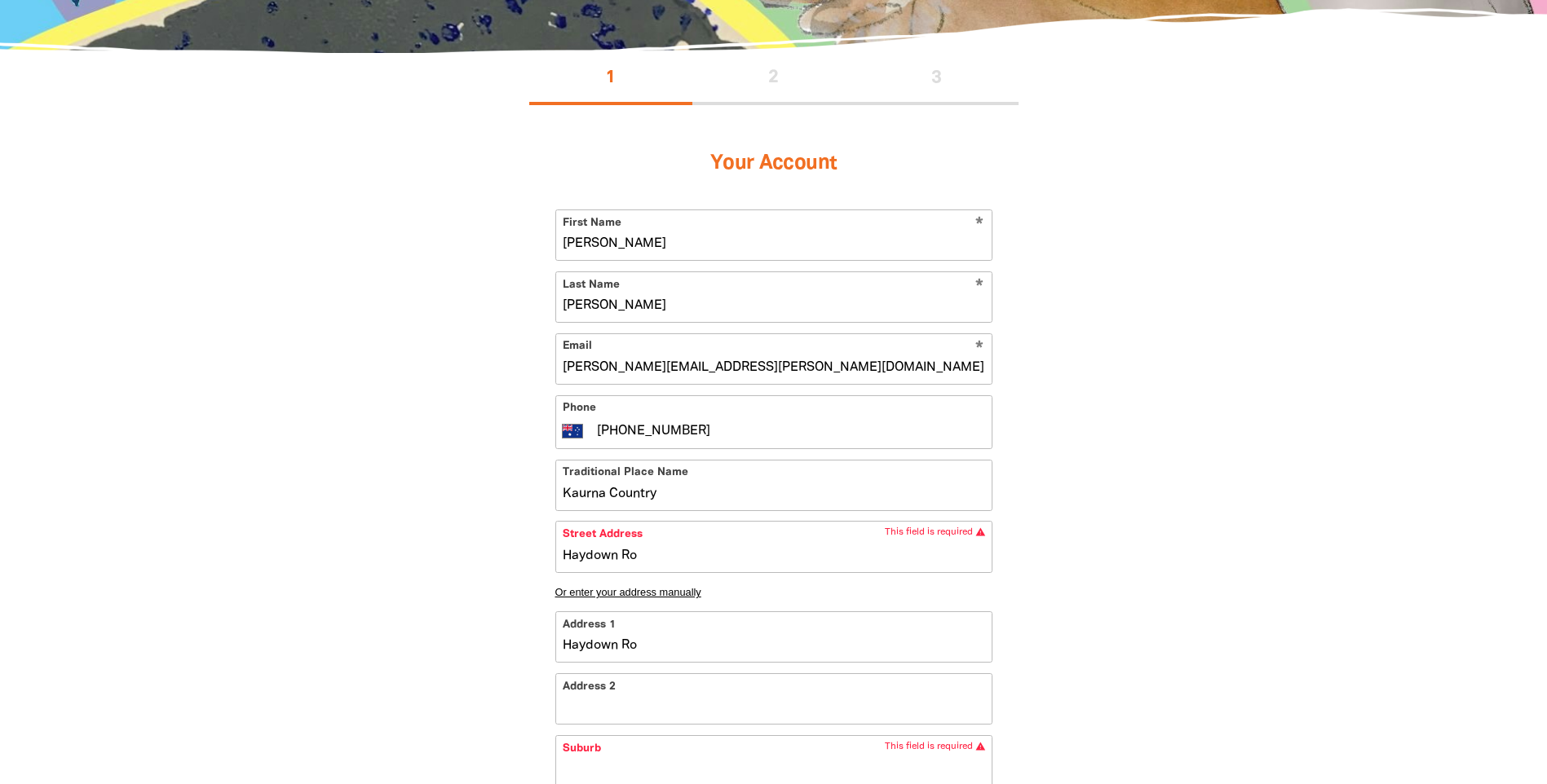
type input "Haydown Roa"
type input "[GEOGRAPHIC_DATA]"
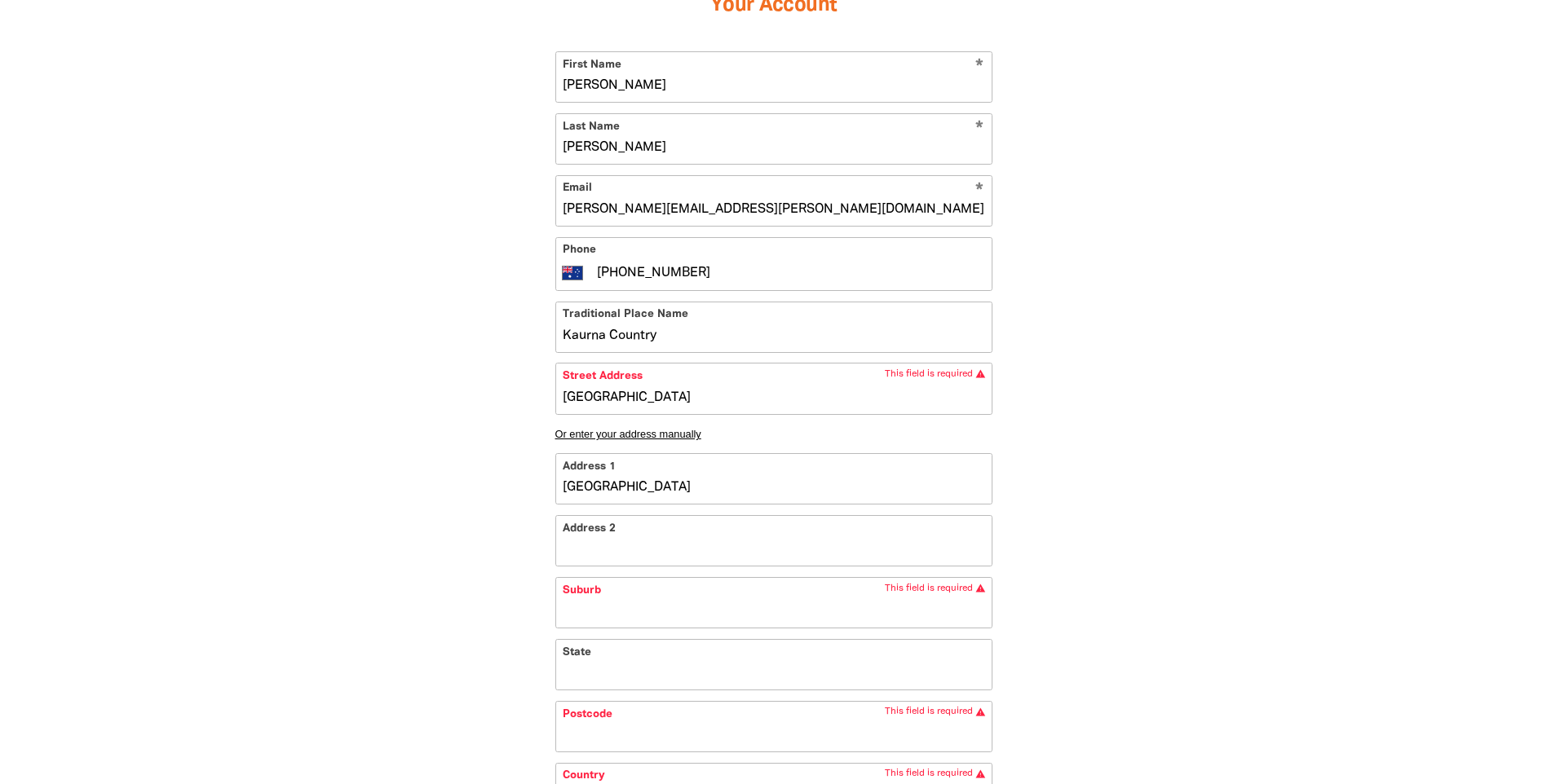
scroll to position [489, 0]
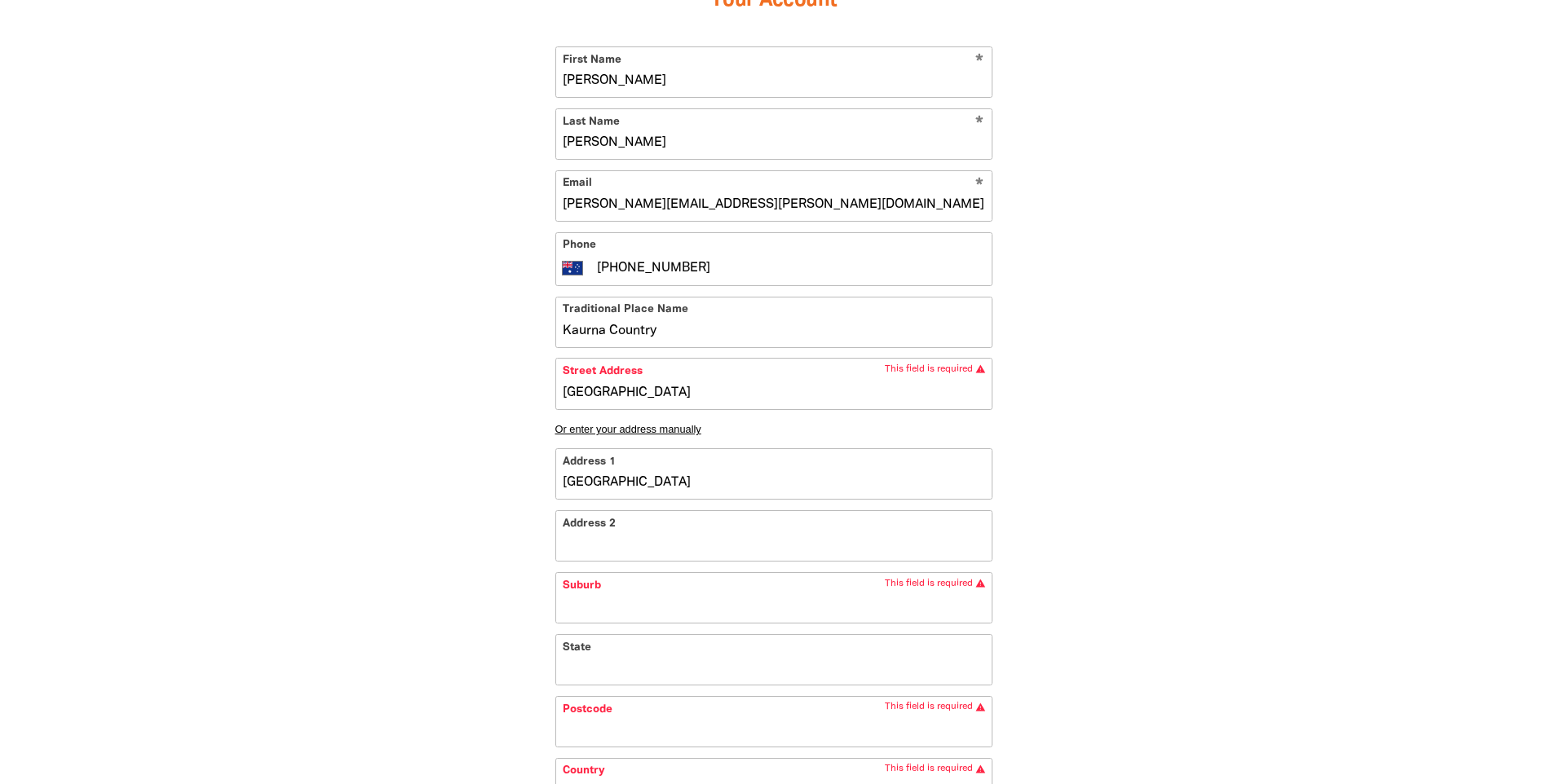
type input "[GEOGRAPHIC_DATA]"
click at [696, 613] on input "Suburb" at bounding box center [774, 598] width 435 height 50
type input "Haydown Road, E"
type input "E"
type input "[GEOGRAPHIC_DATA], El"
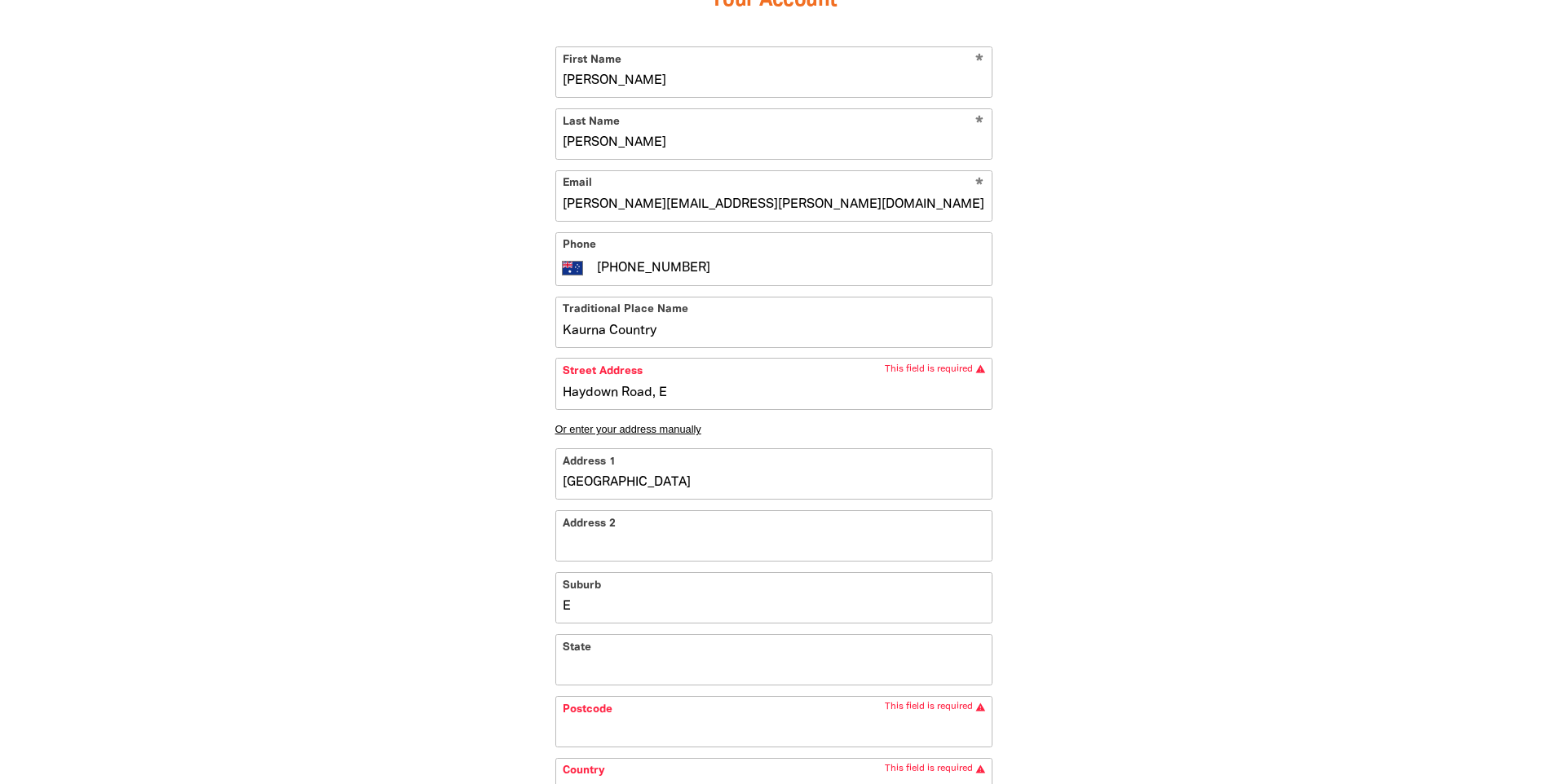
type input "El"
type input "[GEOGRAPHIC_DATA], [PERSON_NAME]"
type input "[PERSON_NAME]"
type input "[GEOGRAPHIC_DATA], Eliz"
type input "Eliz"
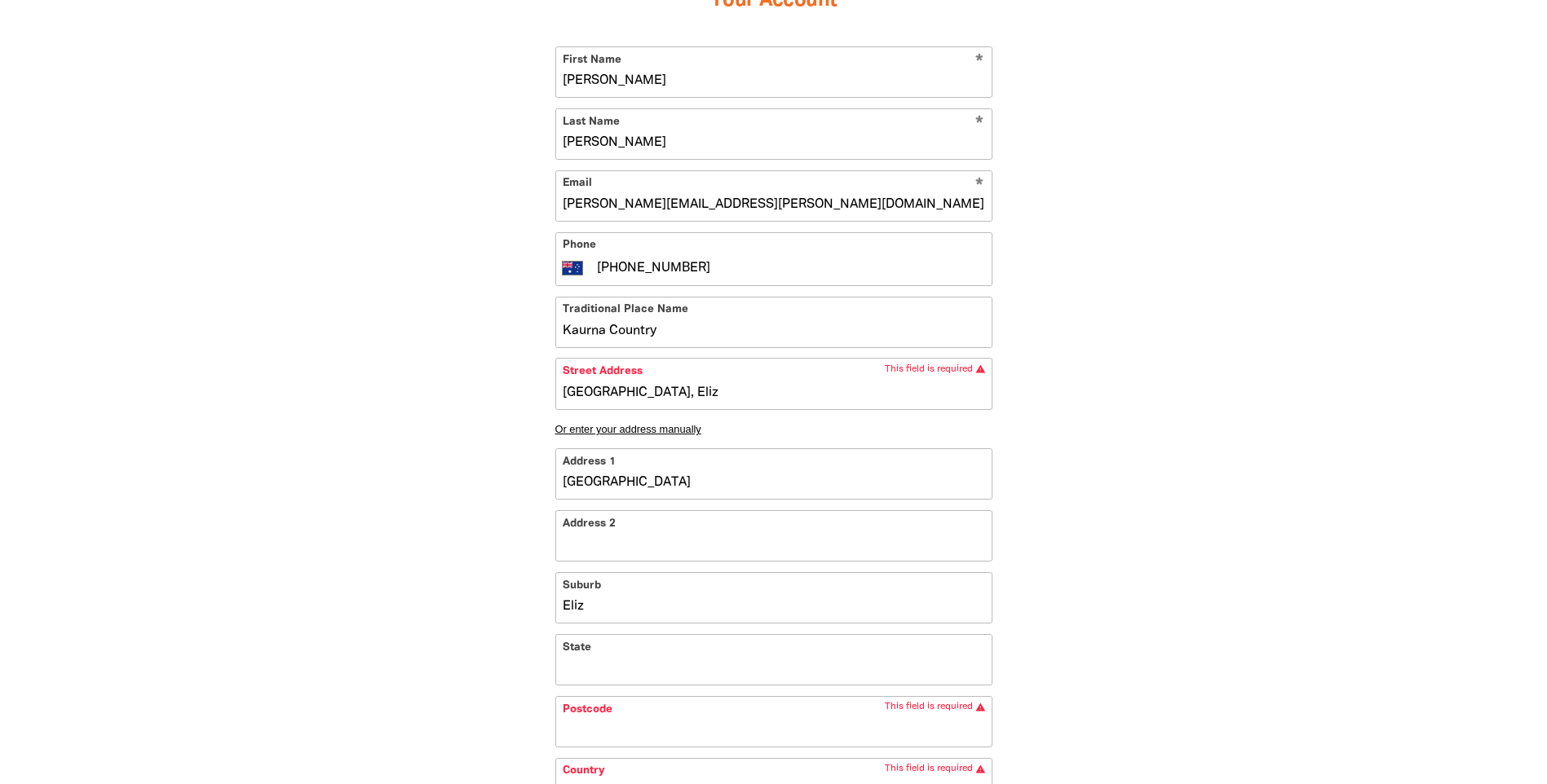
type input "Haydown Road, [PERSON_NAME]"
type input "[PERSON_NAME]"
type input "Haydown Road, Elizab"
type input "Elizab"
type input "Haydown Road, [PERSON_NAME]"
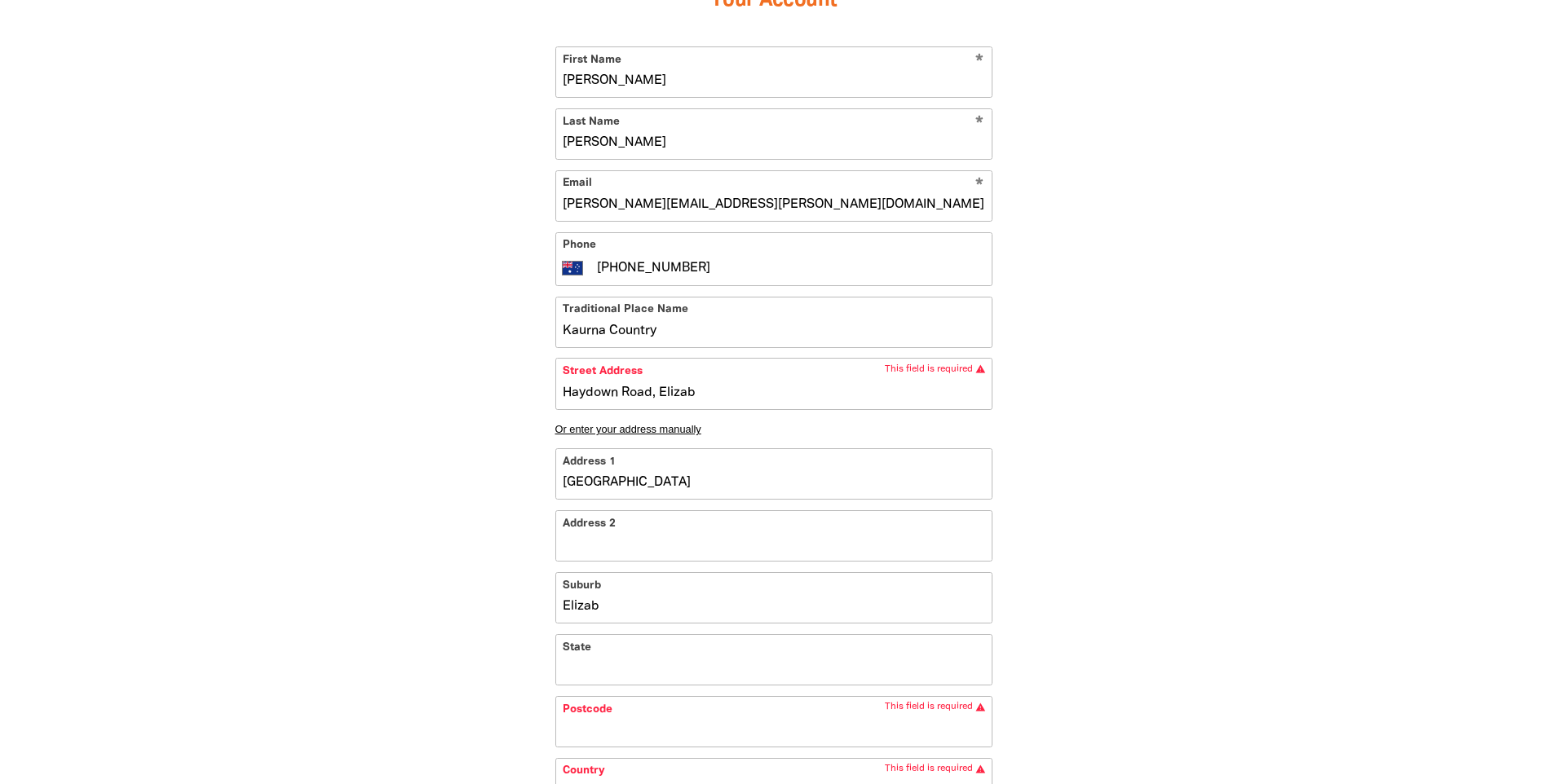
type input "[PERSON_NAME]"
type input "Haydown Road, [PERSON_NAME]"
type input "[PERSON_NAME]"
type input "Haydown Road, [PERSON_NAME]"
type input "[PERSON_NAME]"
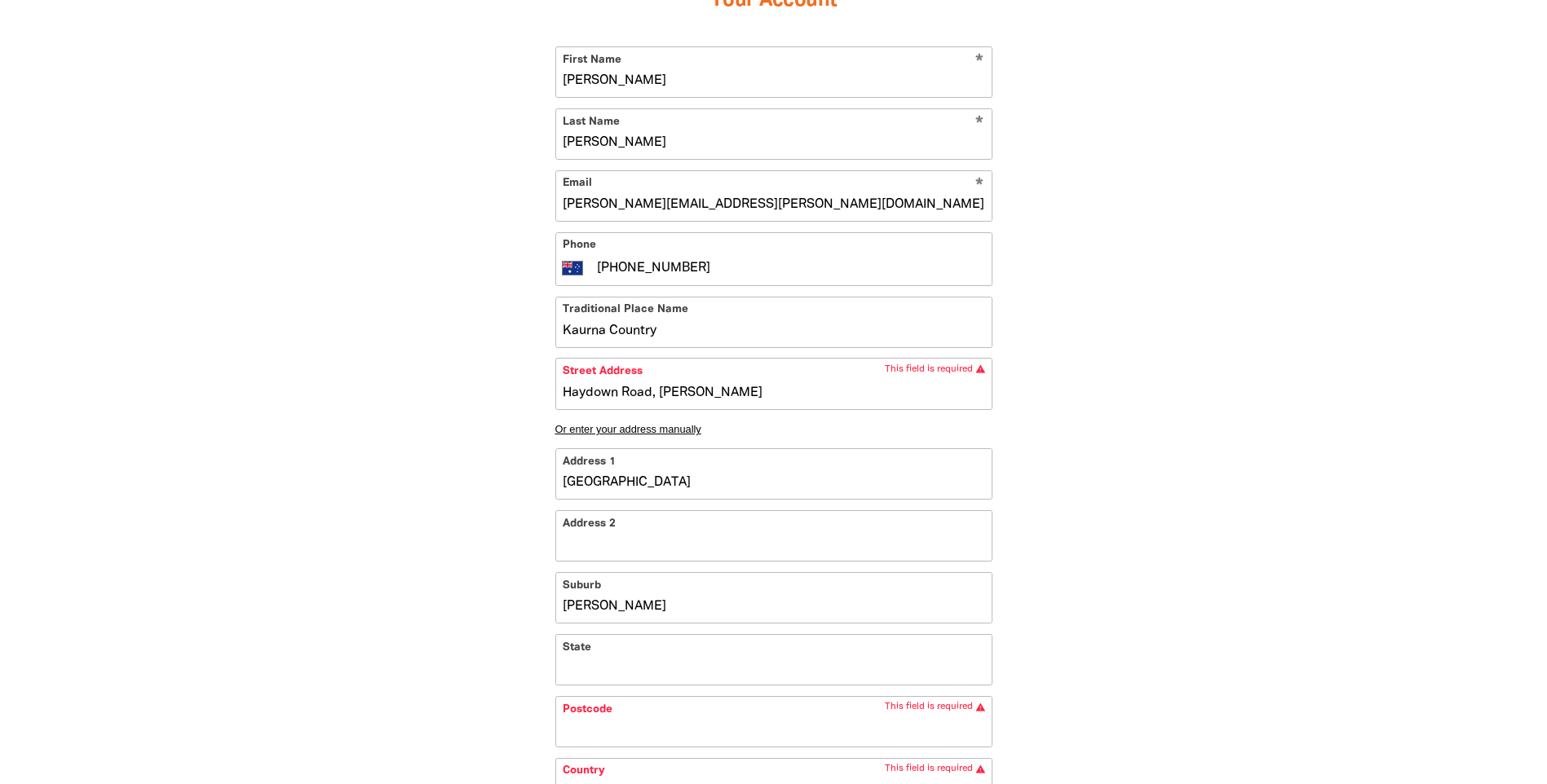
type input "Haydown Road, [PERSON_NAME]"
type input "[PERSON_NAME]"
type input "Haydown Road, [PERSON_NAME]"
type input "[PERSON_NAME]"
type input "[GEOGRAPHIC_DATA], [PERSON_NAME] [PERSON_NAME]"
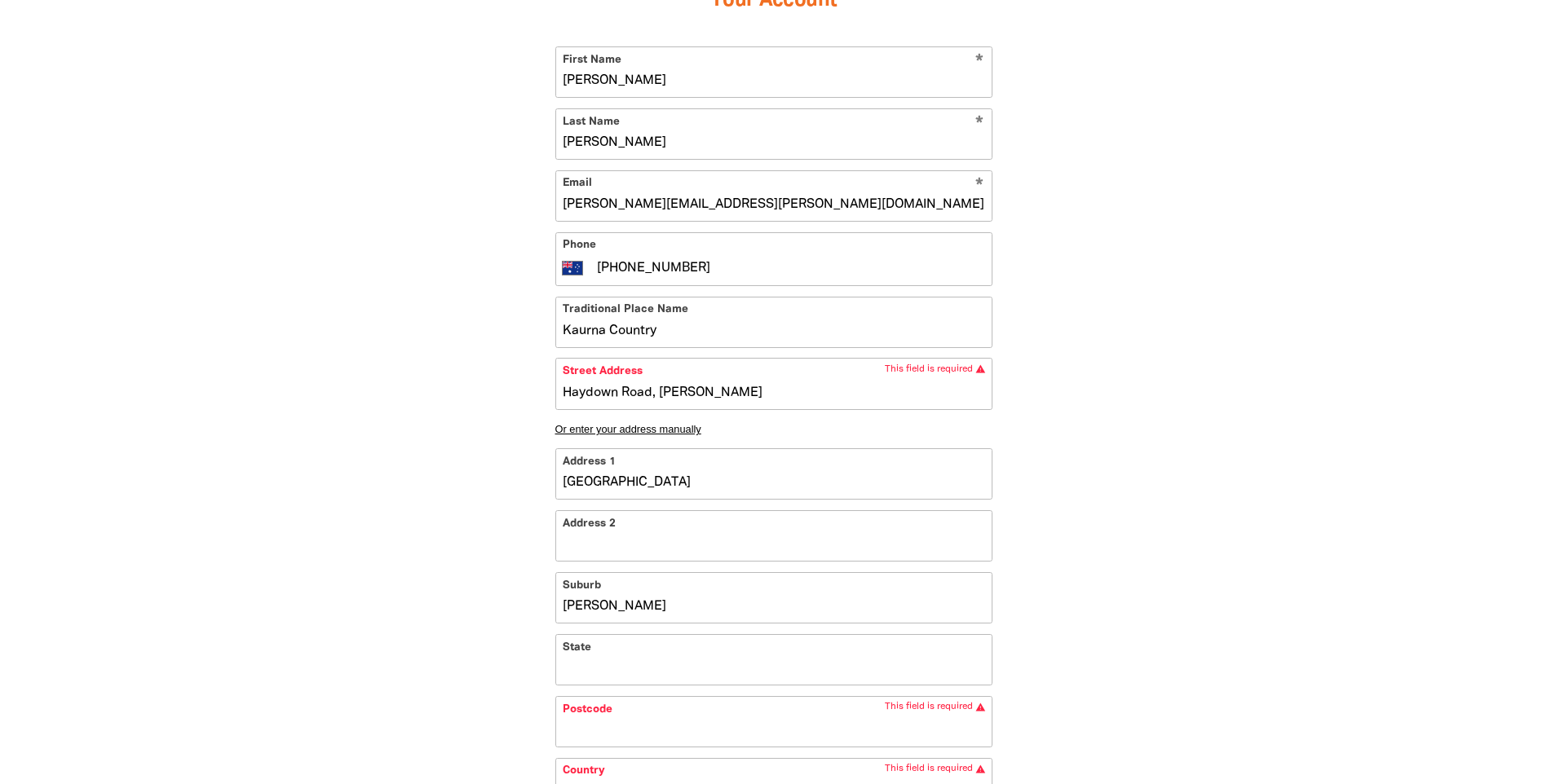
type input "[PERSON_NAME] [PERSON_NAME]"
type input "[GEOGRAPHIC_DATA], [PERSON_NAME]"
type input "[PERSON_NAME]"
click at [687, 672] on input "State" at bounding box center [774, 660] width 435 height 50
type input "[GEOGRAPHIC_DATA][PERSON_NAME], S"
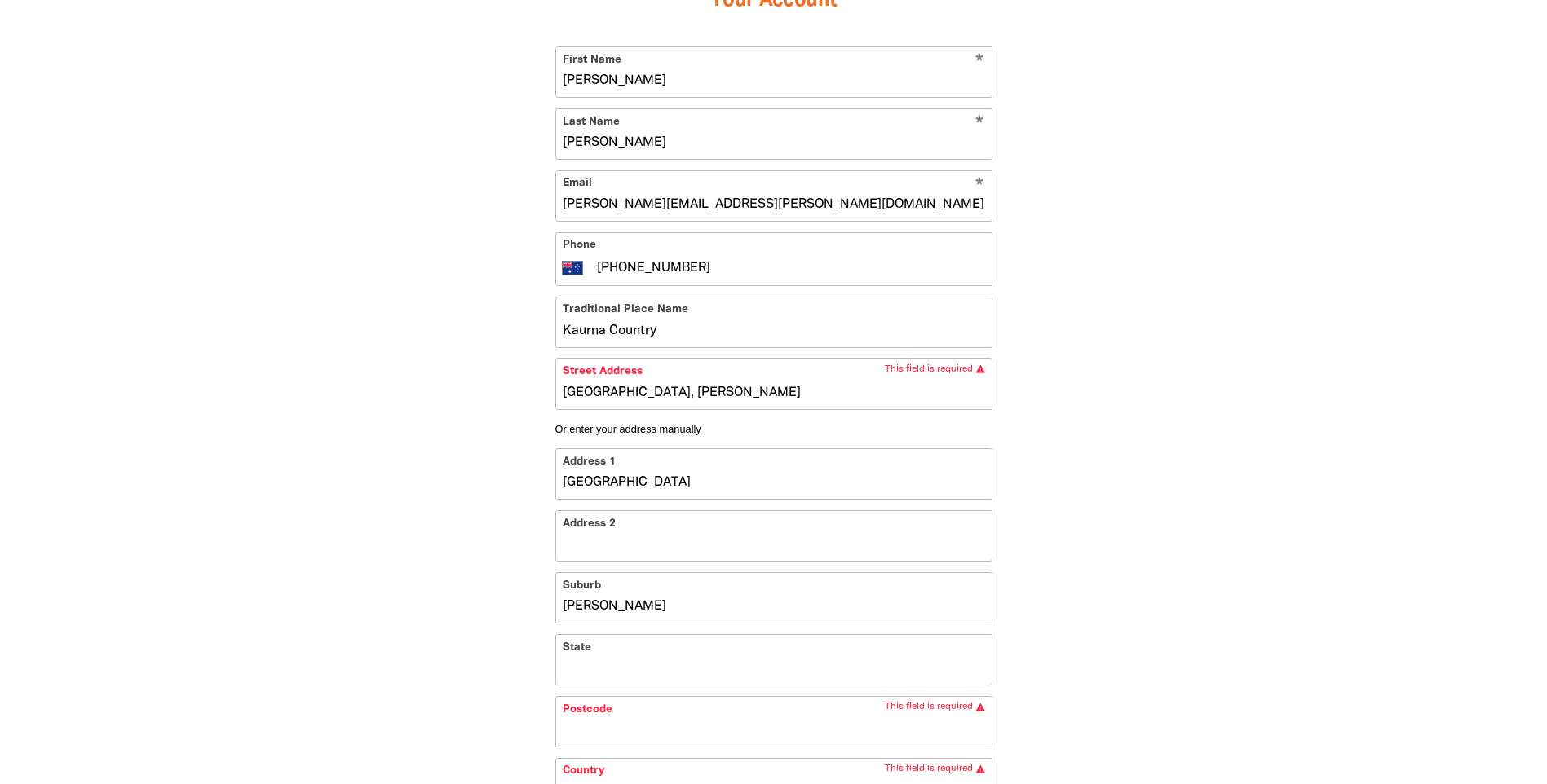
type input "S"
type input "[GEOGRAPHIC_DATA], [PERSON_NAME], [GEOGRAPHIC_DATA]"
type input "SA"
type input "[GEOGRAPHIC_DATA][PERSON_NAME], S"
type input "S"
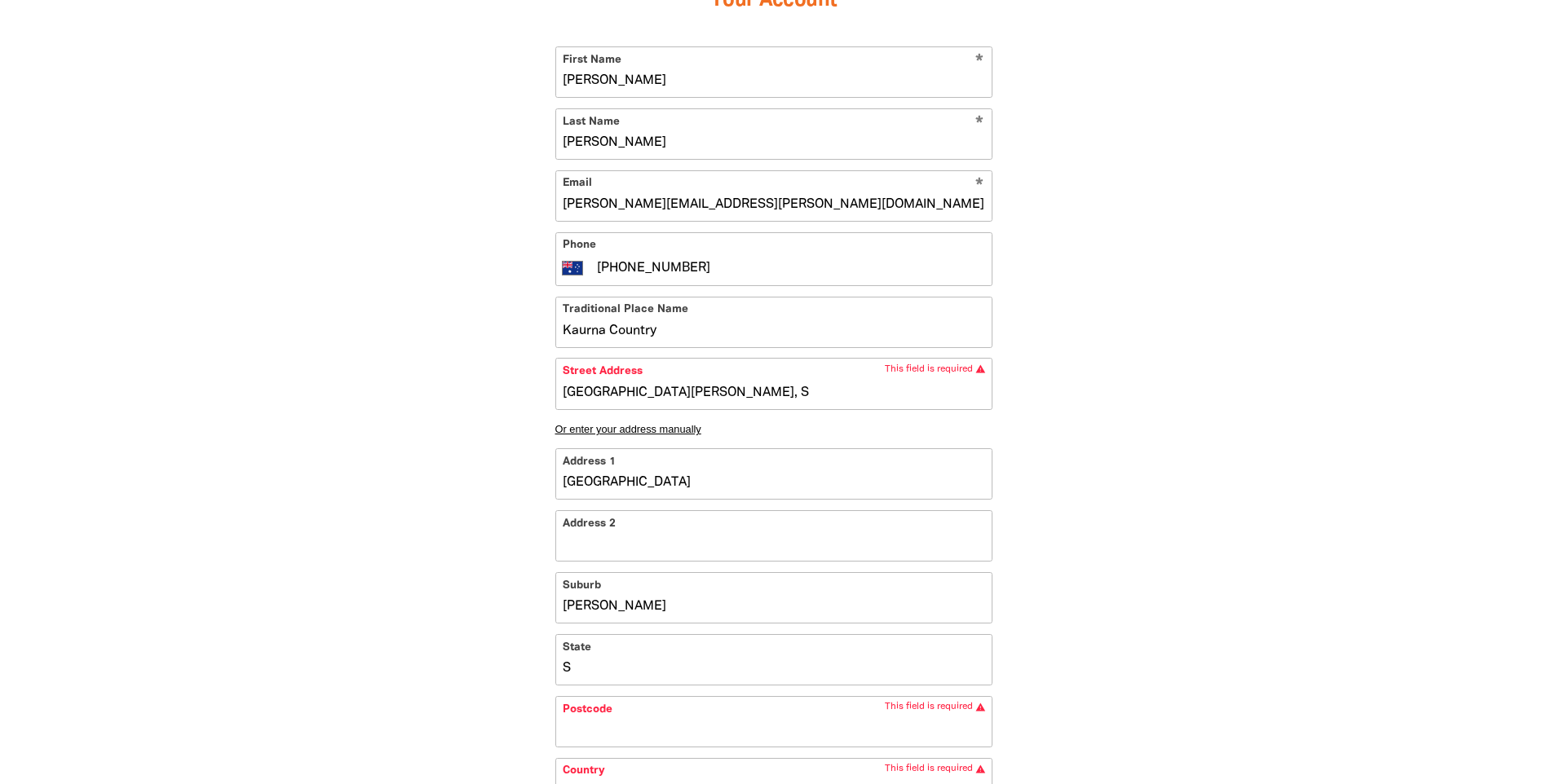
type input "[GEOGRAPHIC_DATA][PERSON_NAME], So"
type input "So"
type input "[GEOGRAPHIC_DATA], [PERSON_NAME], [GEOGRAPHIC_DATA]"
type input "Sou"
type input "Haydown Road, [PERSON_NAME], Sout"
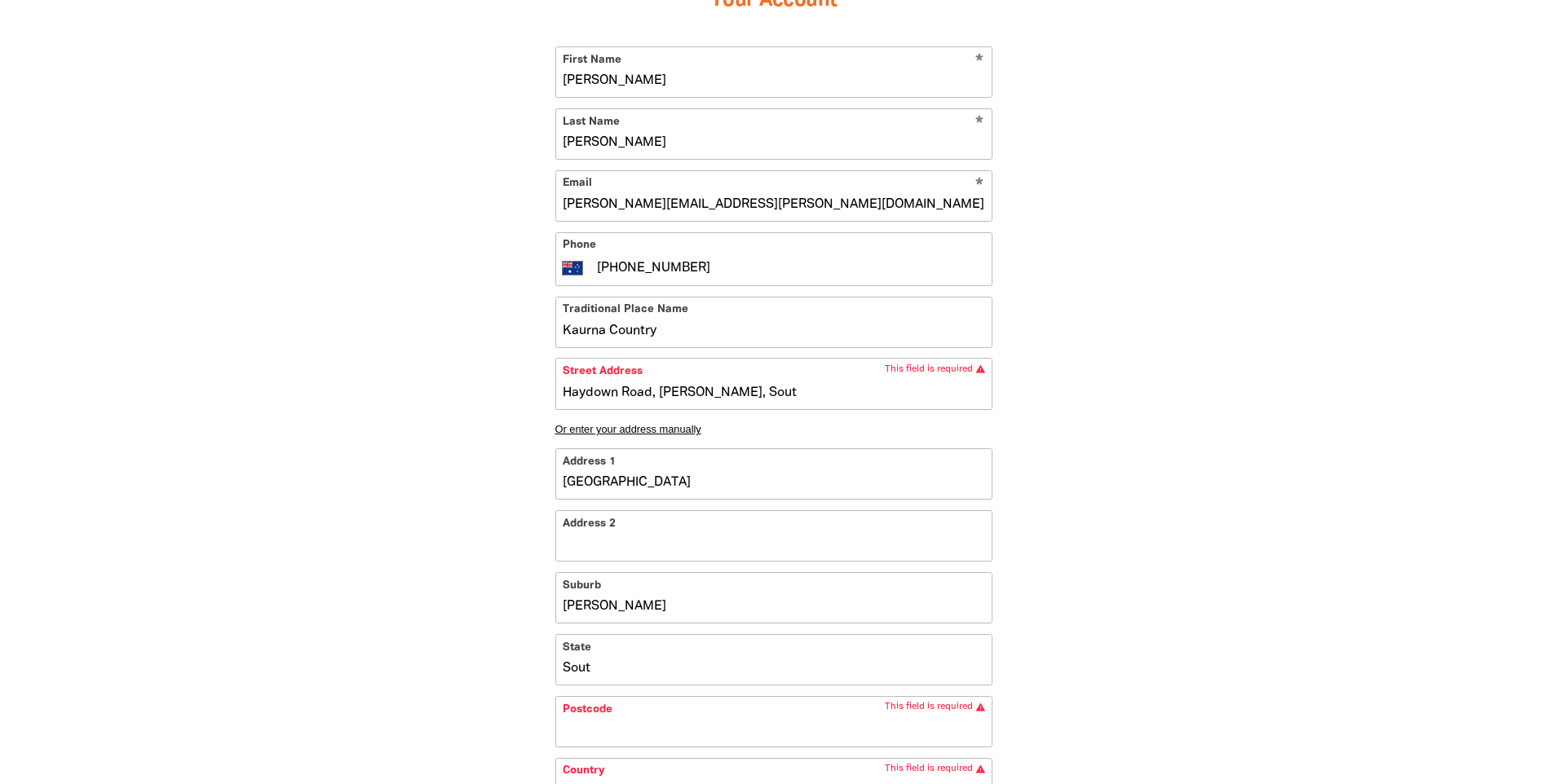
type input "Sout"
type input "[GEOGRAPHIC_DATA][PERSON_NAME], [GEOGRAPHIC_DATA]"
type input "South"
type input "[GEOGRAPHIC_DATA][PERSON_NAME], [GEOGRAPHIC_DATA]"
type input "South A"
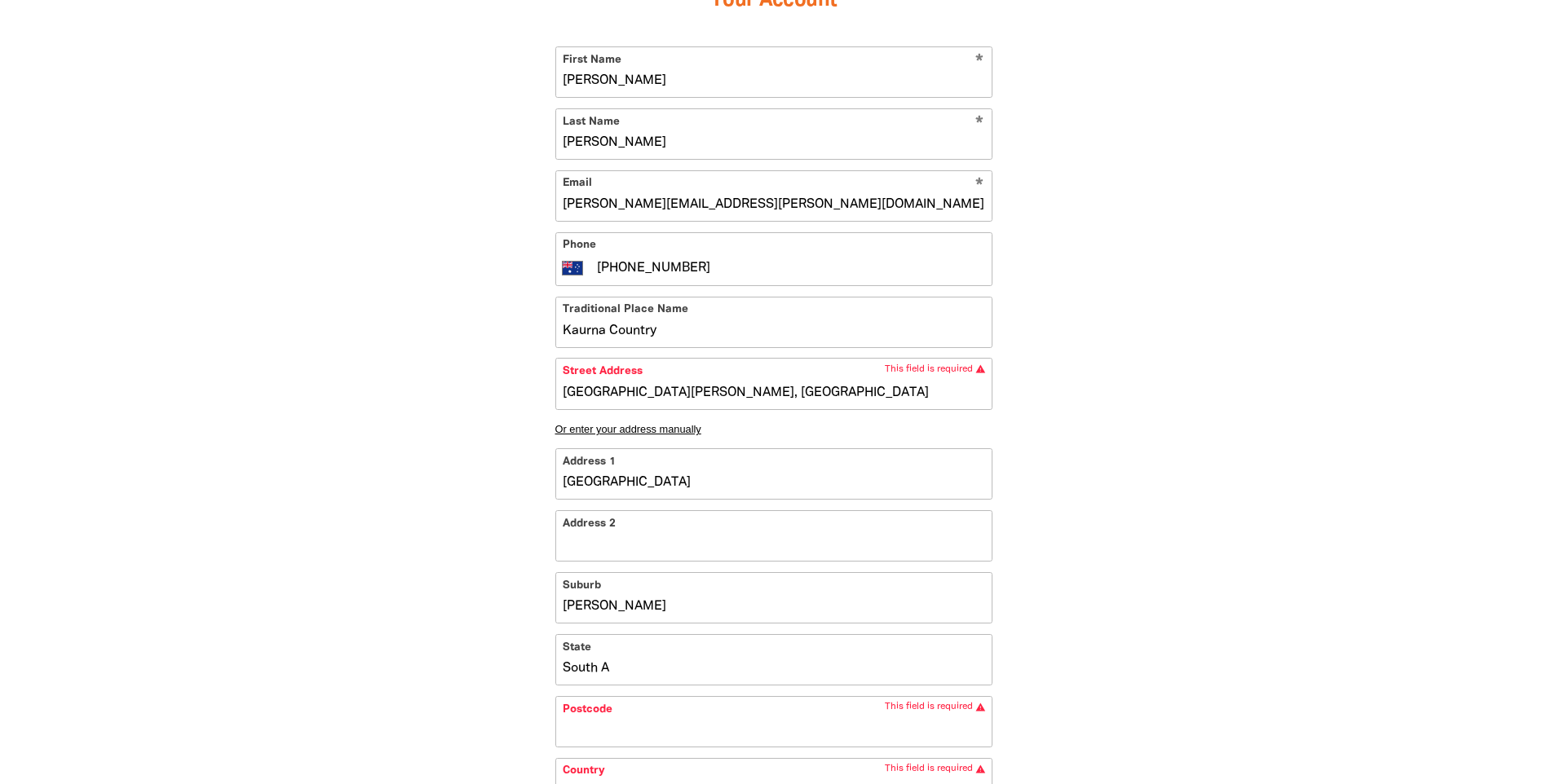
type input "[GEOGRAPHIC_DATA][PERSON_NAME], [GEOGRAPHIC_DATA]"
type input "South Au"
type input "[GEOGRAPHIC_DATA], [PERSON_NAME], [GEOGRAPHIC_DATA]"
type input "South Aus"
type input "[GEOGRAPHIC_DATA][PERSON_NAME], [GEOGRAPHIC_DATA]"
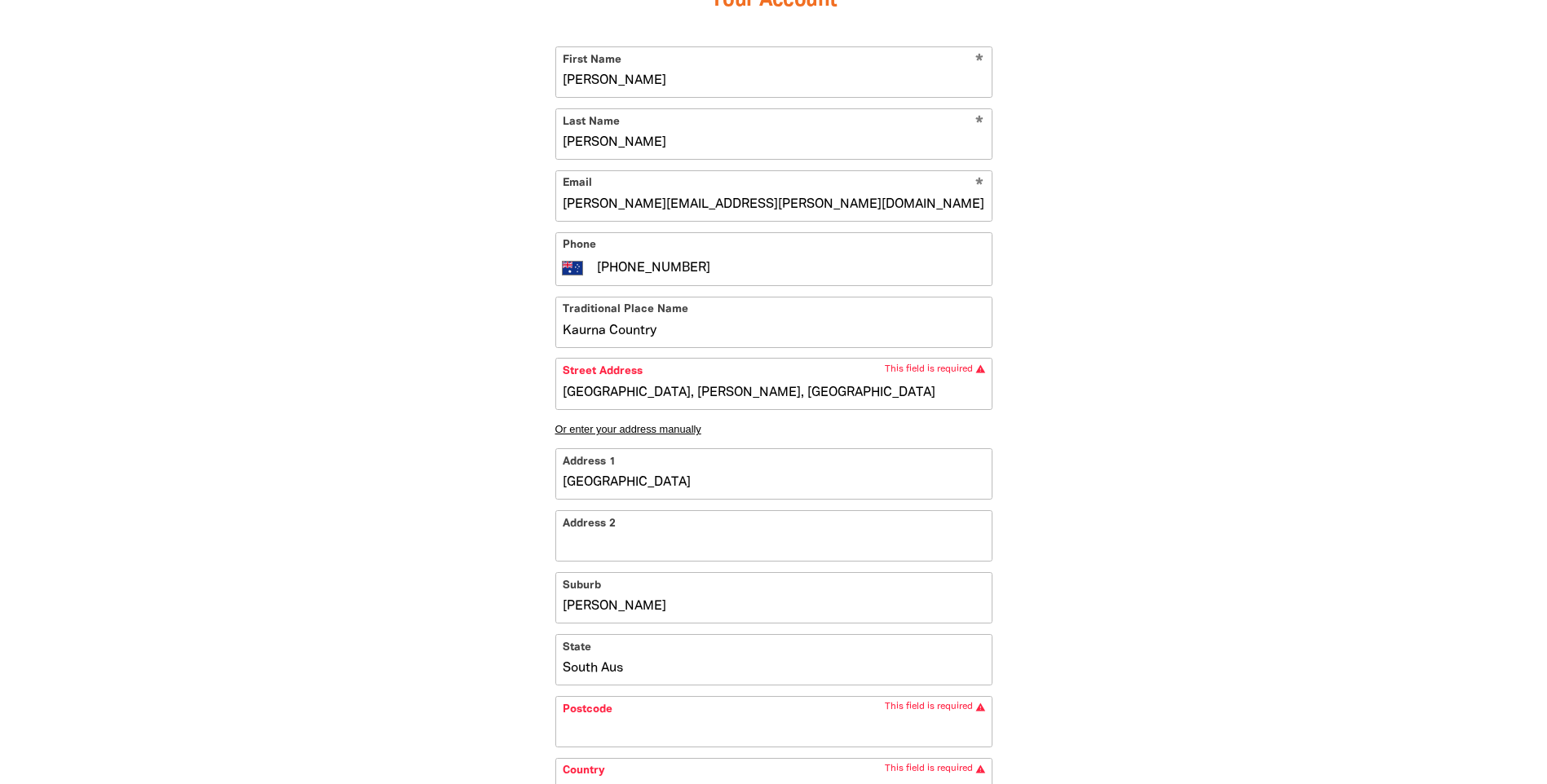
type input "[GEOGRAPHIC_DATA]"
type input "[GEOGRAPHIC_DATA][PERSON_NAME], [GEOGRAPHIC_DATA]"
type input "[GEOGRAPHIC_DATA]"
type input "[GEOGRAPHIC_DATA][PERSON_NAME], [GEOGRAPHIC_DATA]"
type input "[GEOGRAPHIC_DATA]"
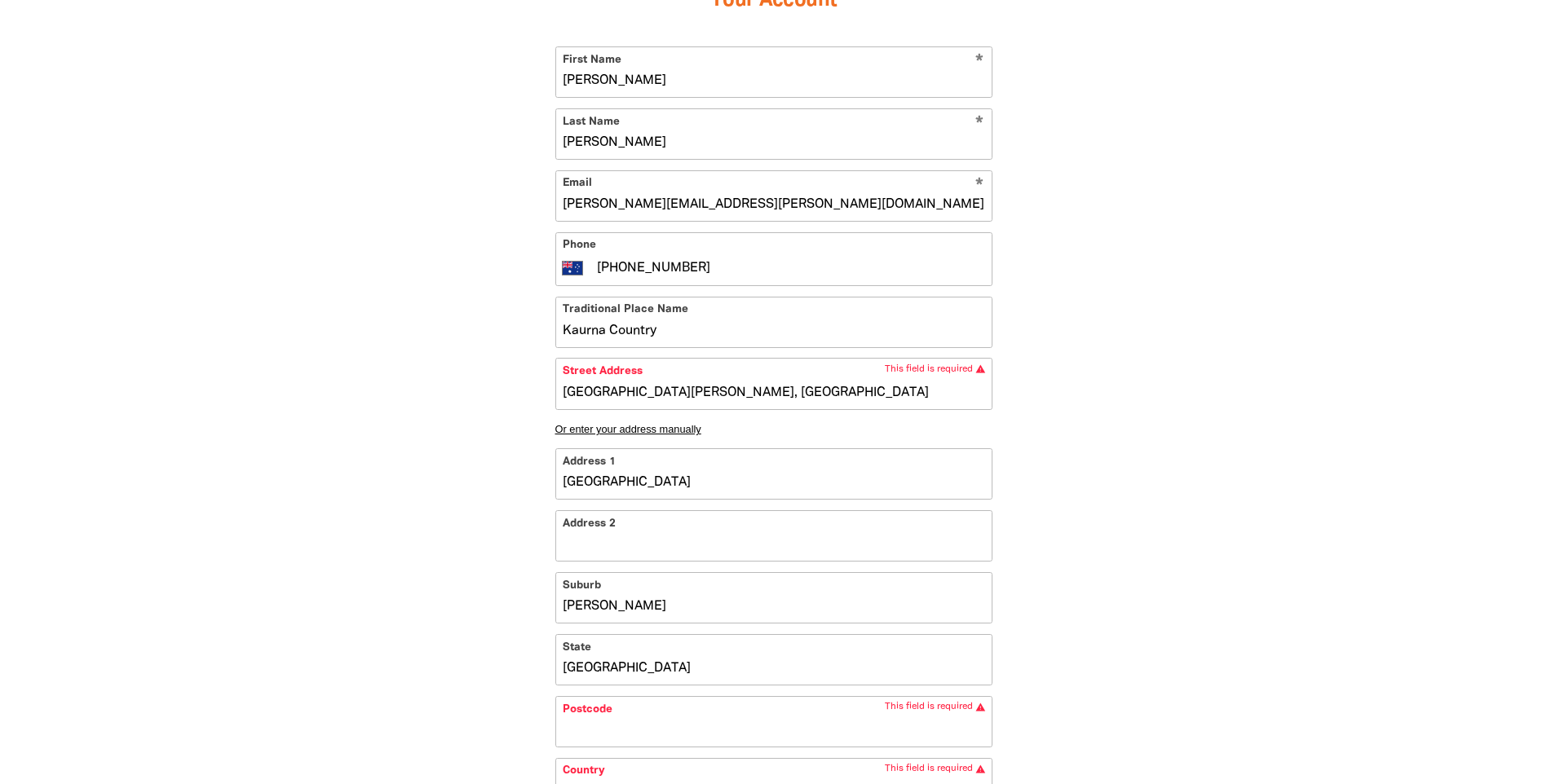
type input "[GEOGRAPHIC_DATA][PERSON_NAME], [GEOGRAPHIC_DATA]"
type input "[GEOGRAPHIC_DATA]"
type input "[GEOGRAPHIC_DATA][PERSON_NAME], [GEOGRAPHIC_DATA]"
type input "[GEOGRAPHIC_DATA]"
click at [646, 739] on input "Postcode" at bounding box center [774, 722] width 435 height 50
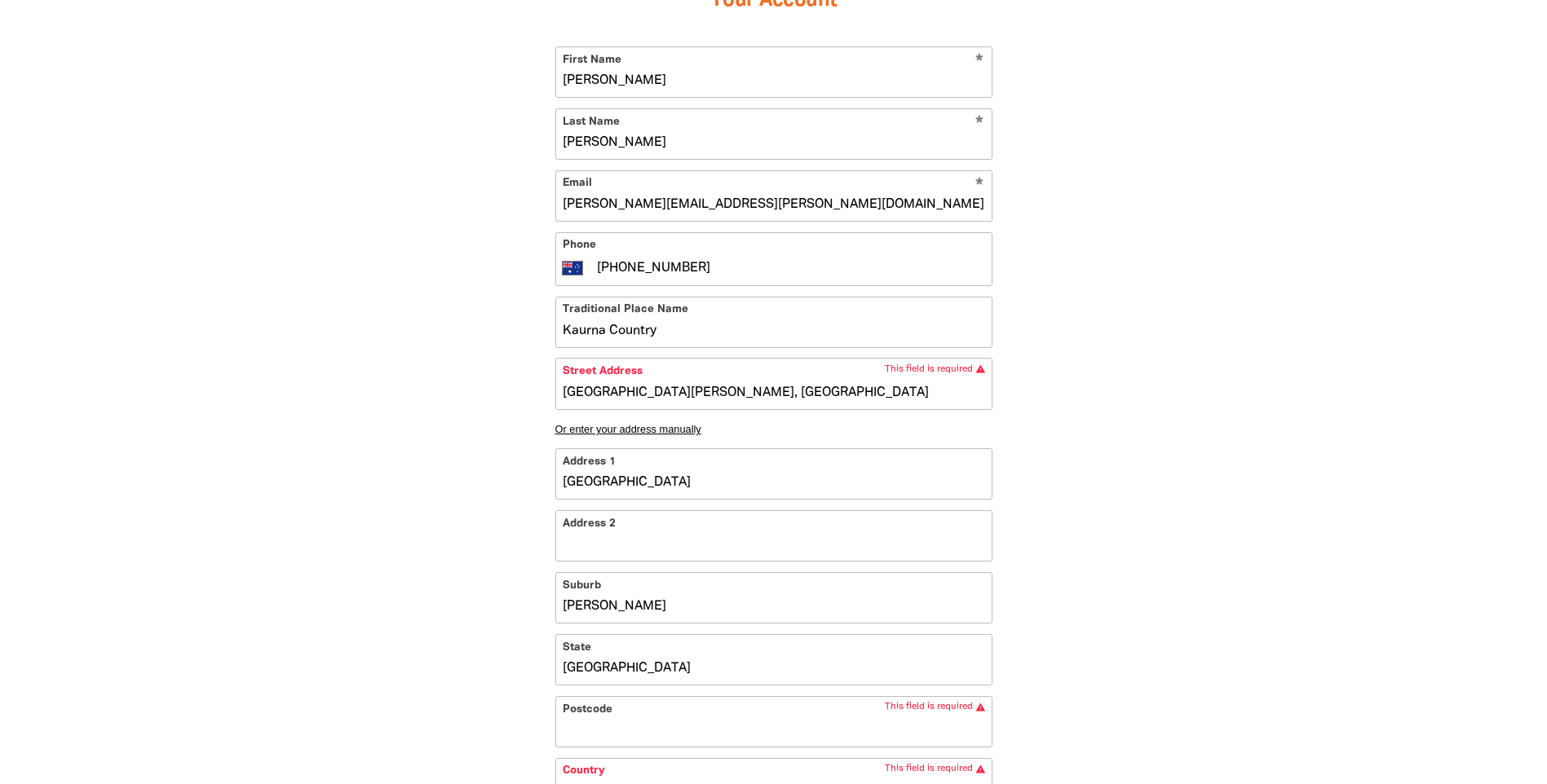
type input "5112"
select select "AU"
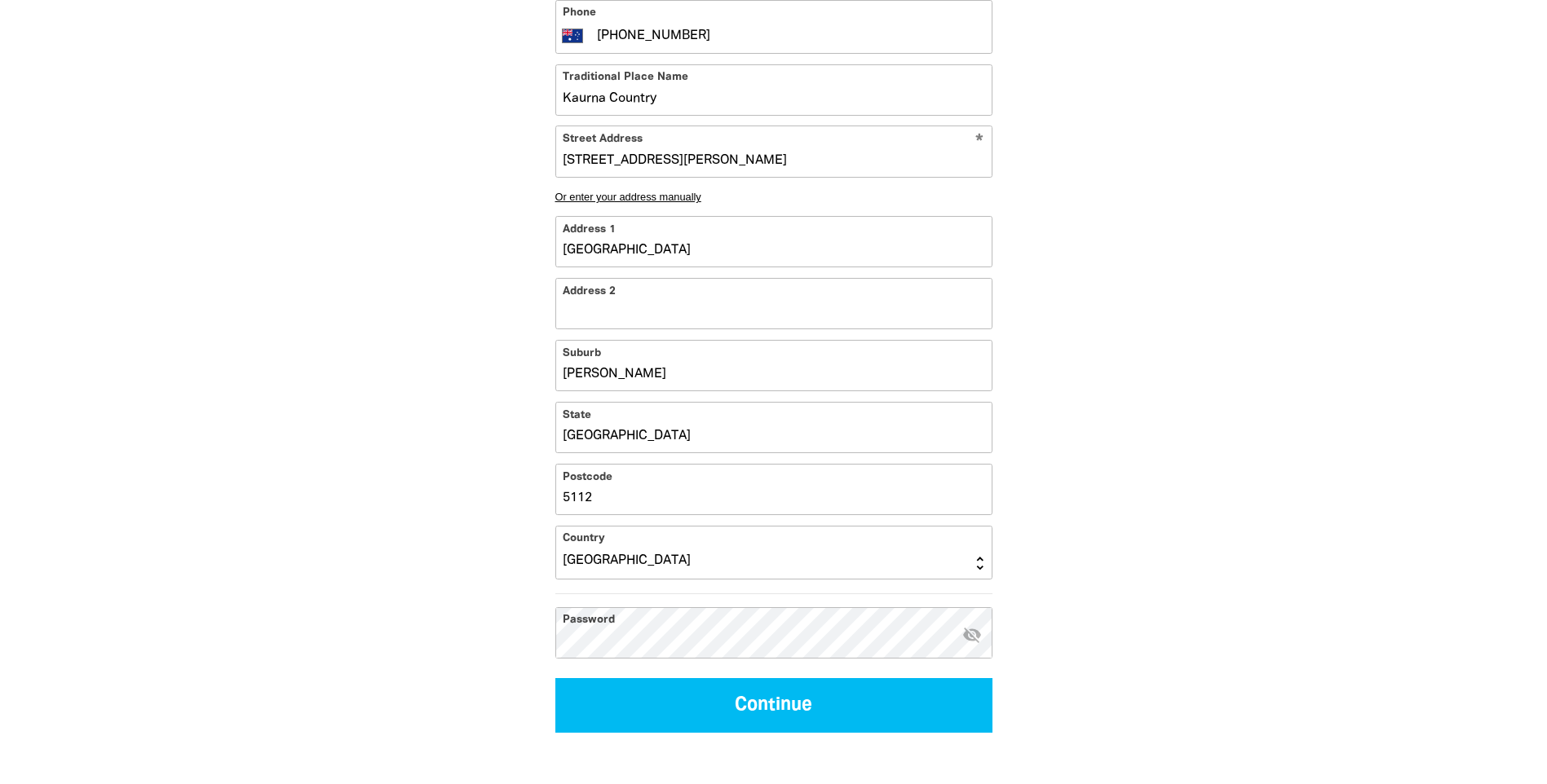
scroll to position [652, 0]
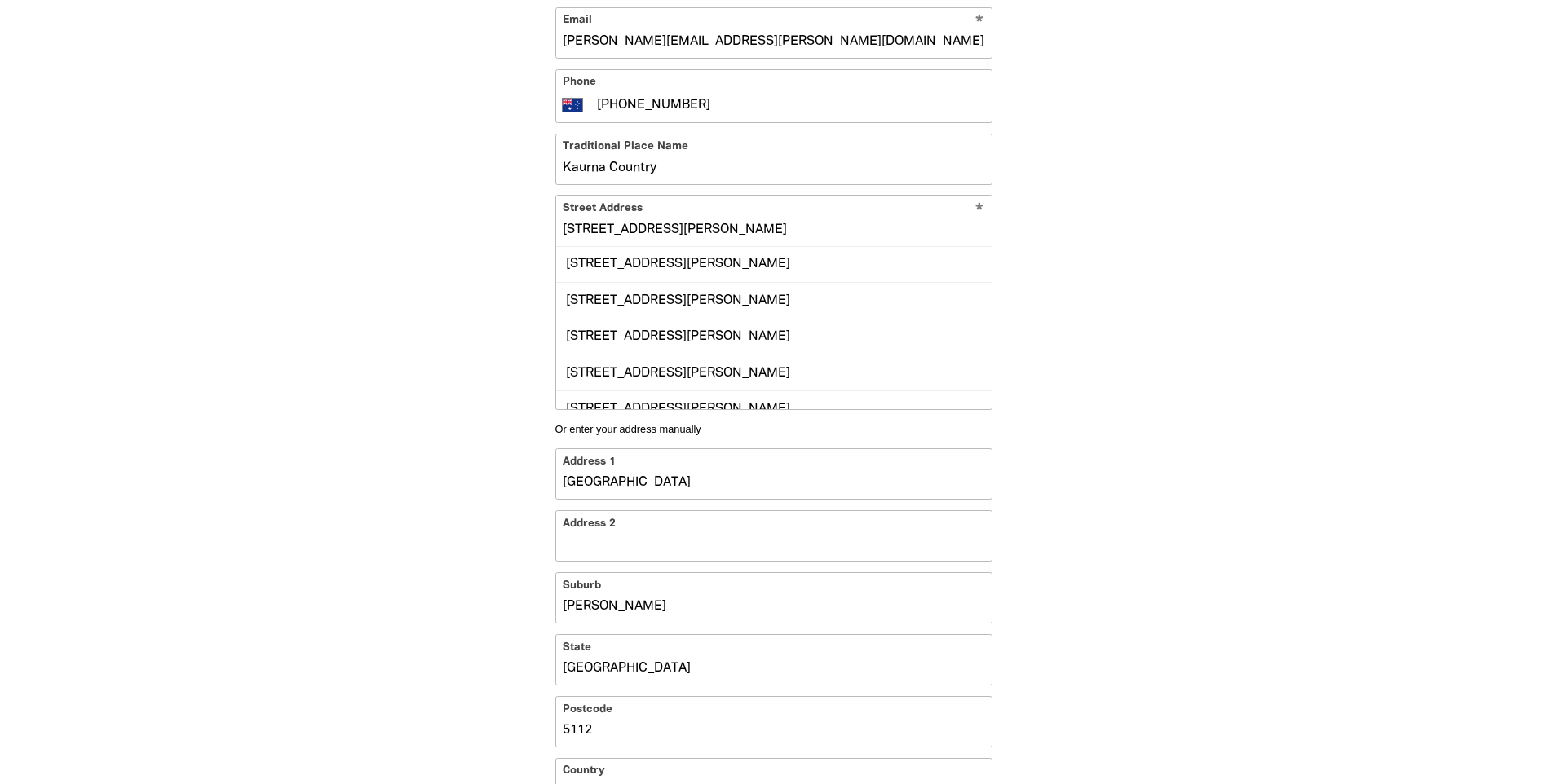
drag, startPoint x: 920, startPoint y: 230, endPoint x: 526, endPoint y: 223, distance: 394.1
click at [526, 223] on div "1 2 3 Your Account * First Name [PERSON_NAME] * Last Name [PERSON_NAME] * Email…" at bounding box center [774, 398] width 587 height 1341
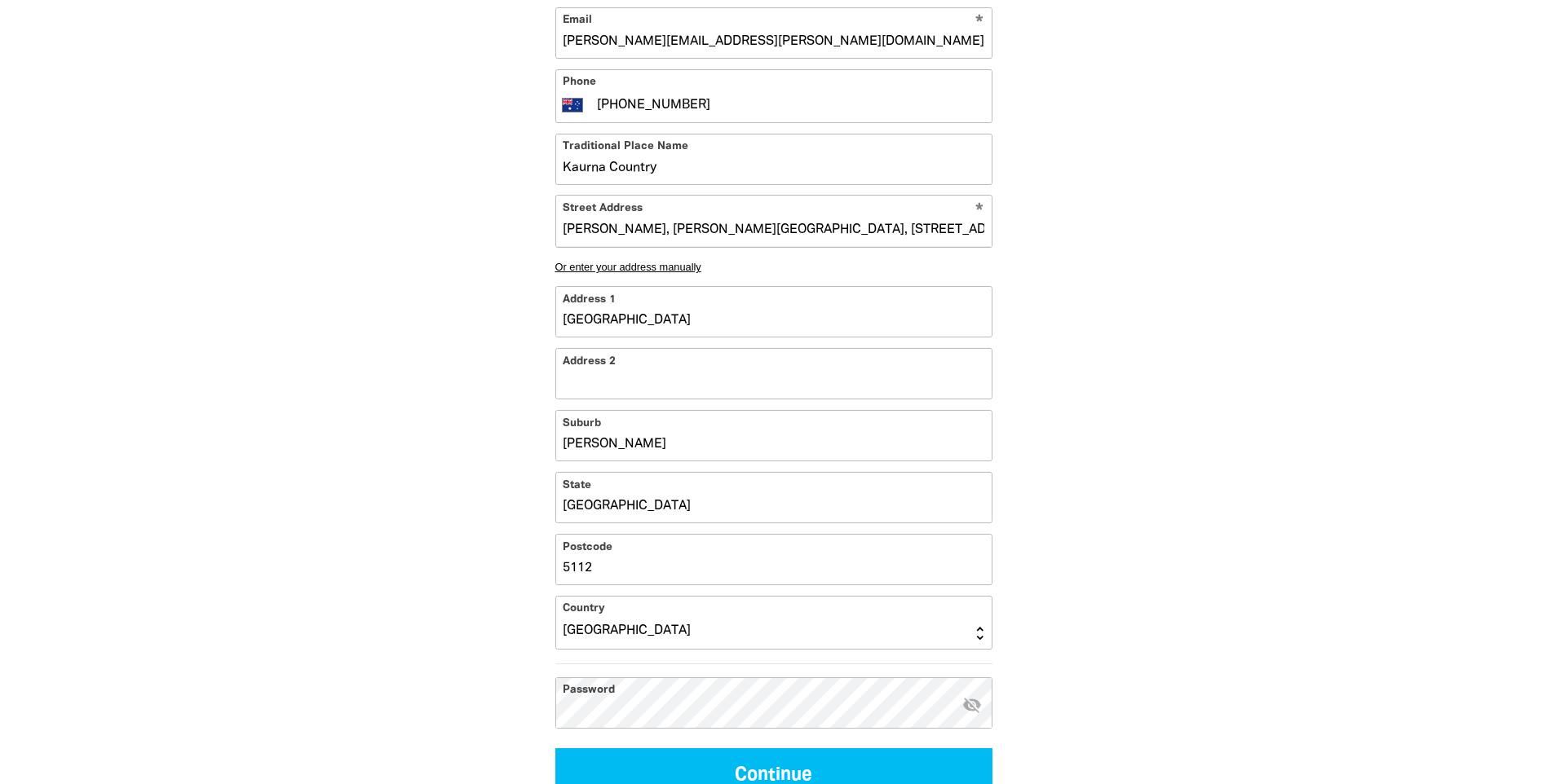
type input "[PERSON_NAME], [PERSON_NAME][GEOGRAPHIC_DATA], [STREET_ADDRESS][PERSON_NAME]"
drag, startPoint x: 1162, startPoint y: 334, endPoint x: 1151, endPoint y: 320, distance: 17.8
click at [1162, 333] on div "1 2 3 Your Account * First Name [PERSON_NAME] * Last Name [PERSON_NAME] * Email…" at bounding box center [773, 316] width 979 height 1179
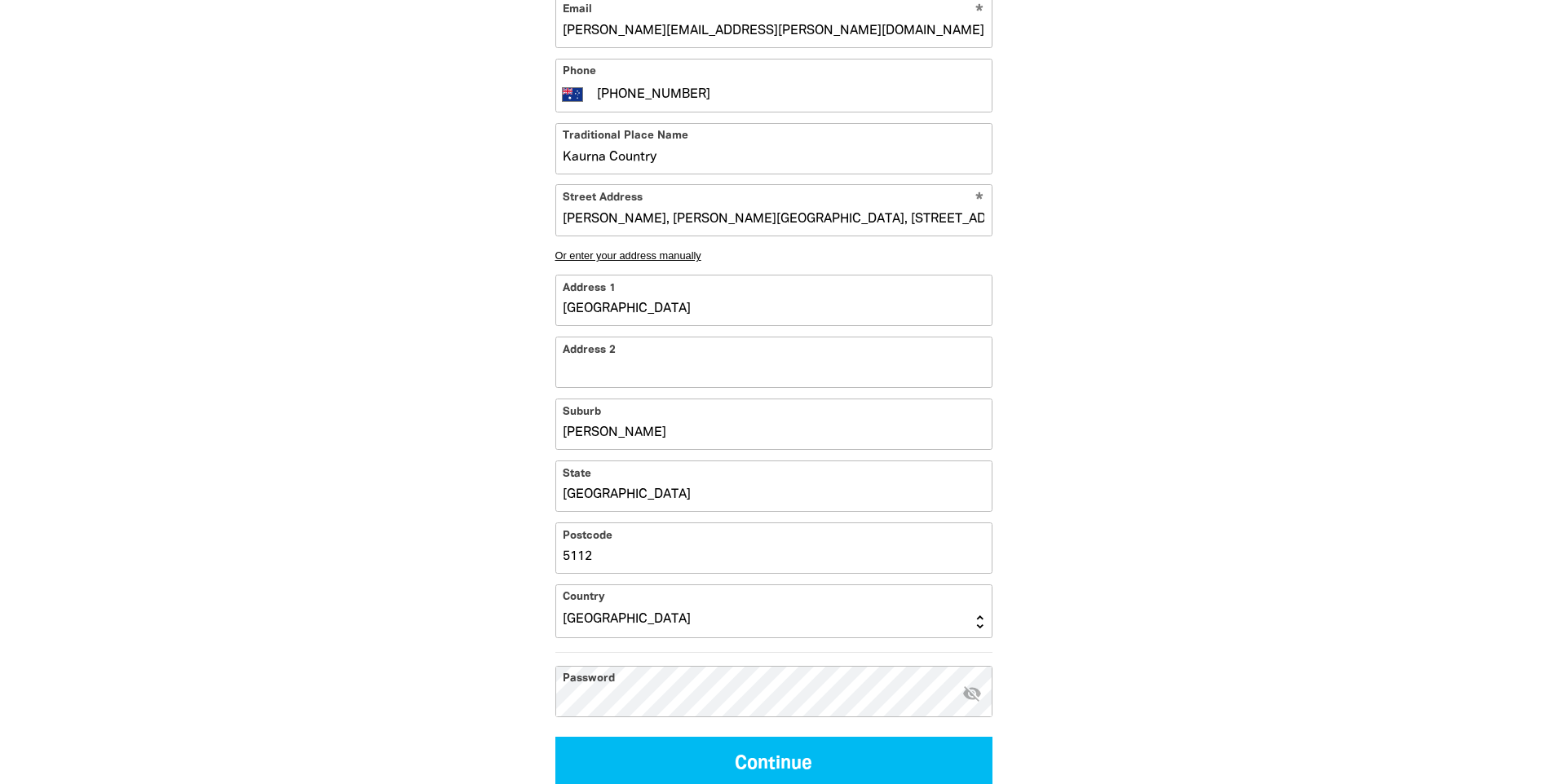
scroll to position [815, 0]
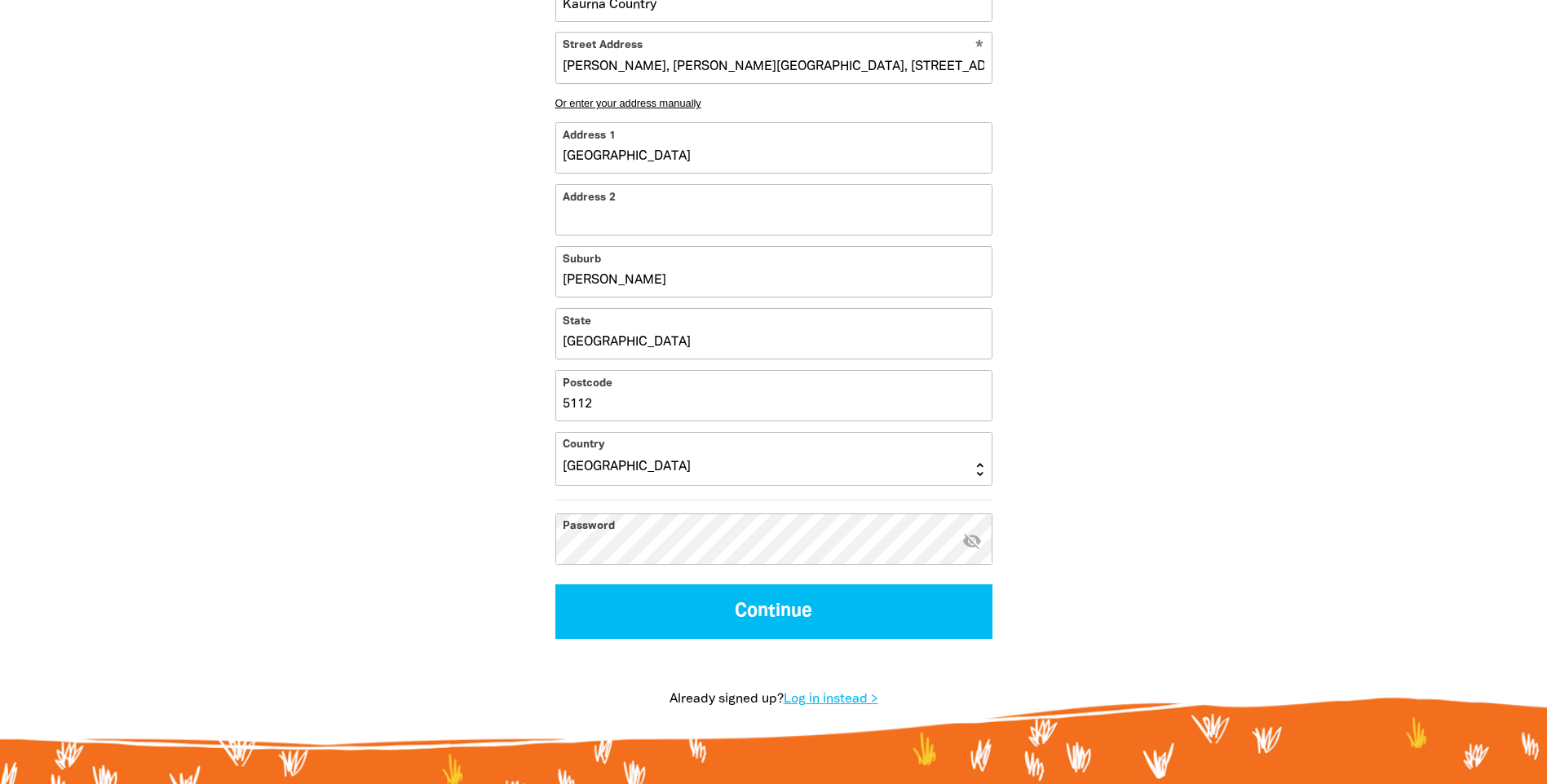
click at [970, 543] on icon "visibility_off" at bounding box center [971, 540] width 19 height 19
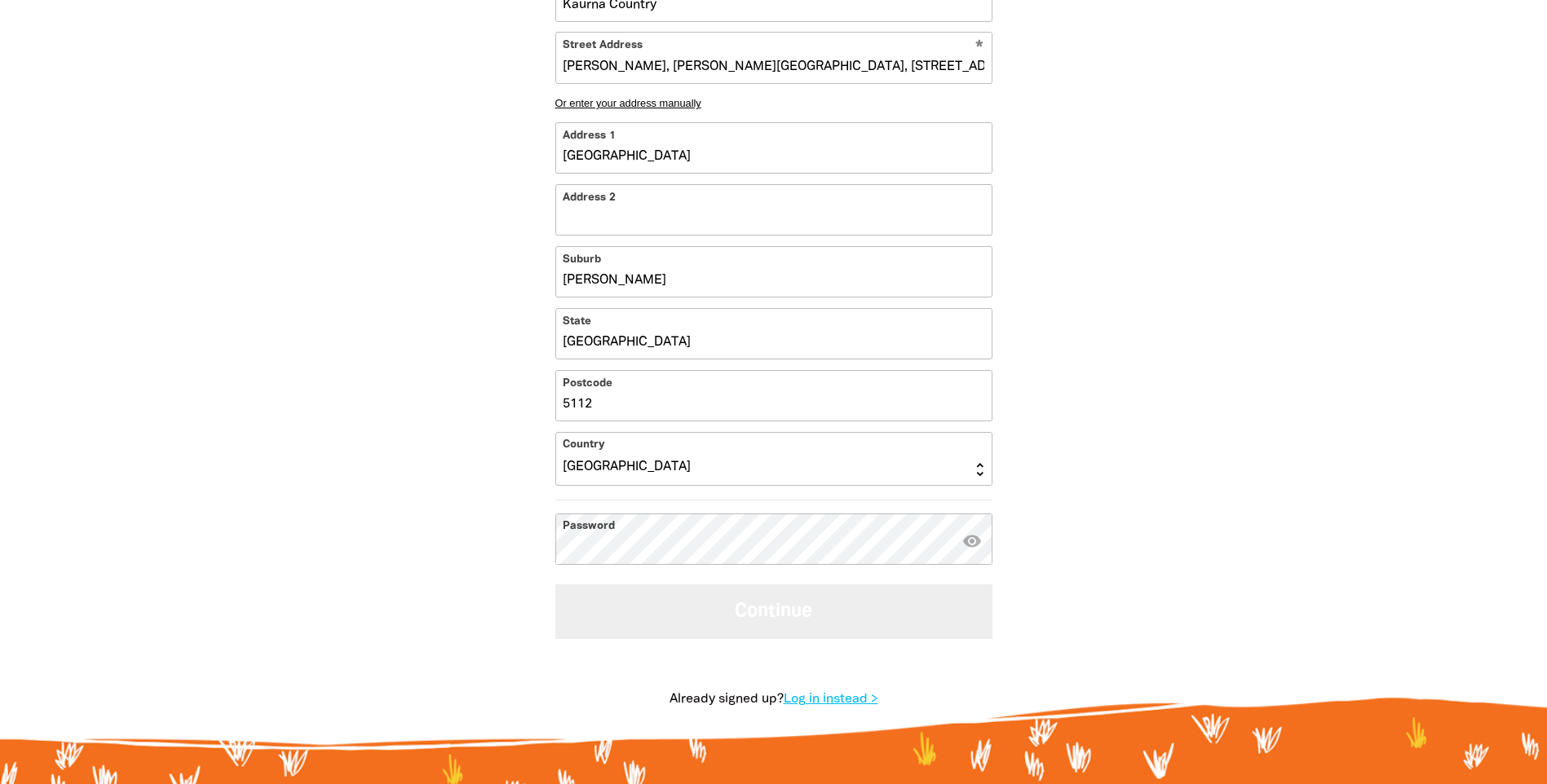
click at [851, 607] on button "Continue" at bounding box center [774, 612] width 437 height 54
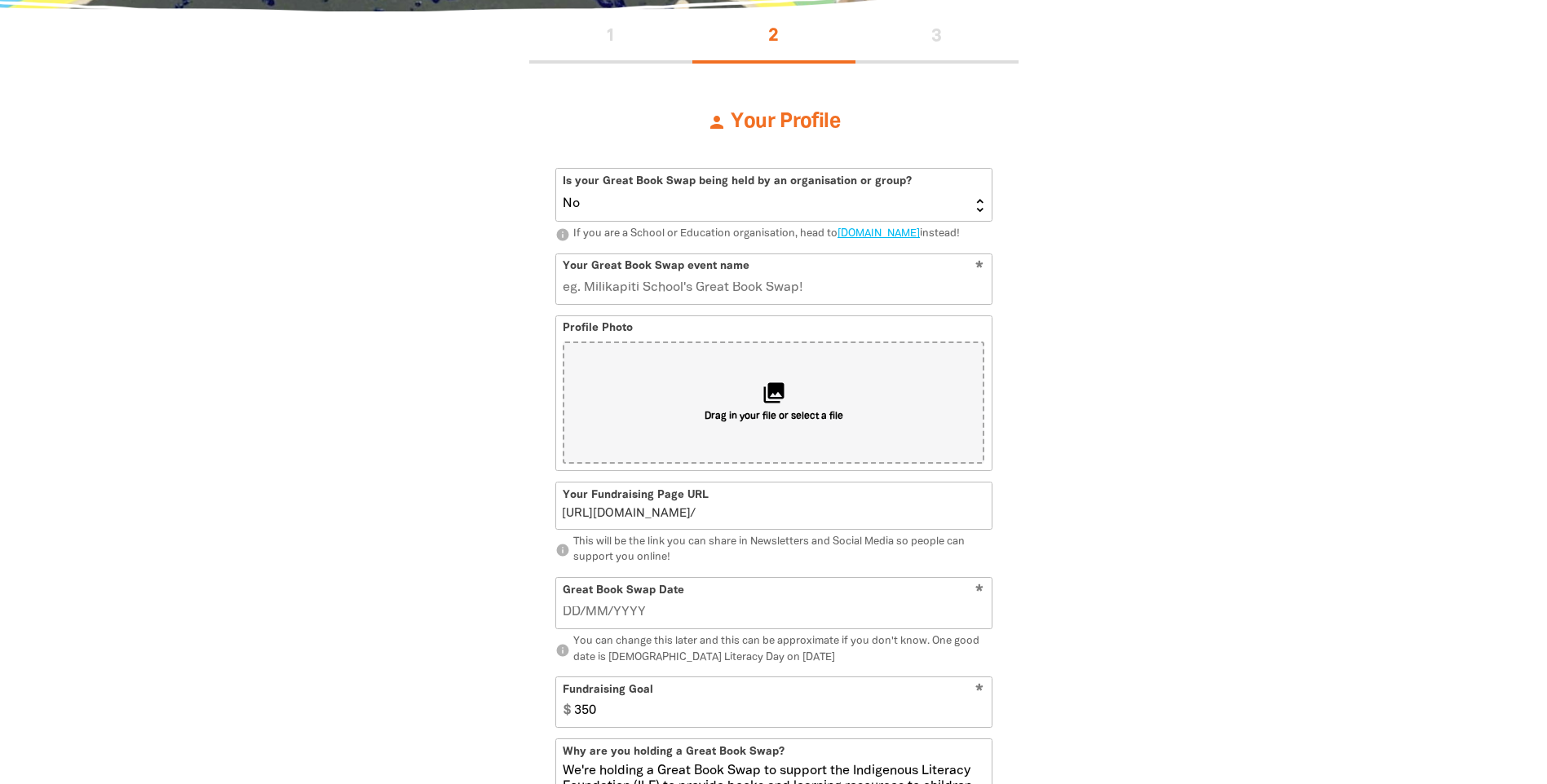
scroll to position [355, 0]
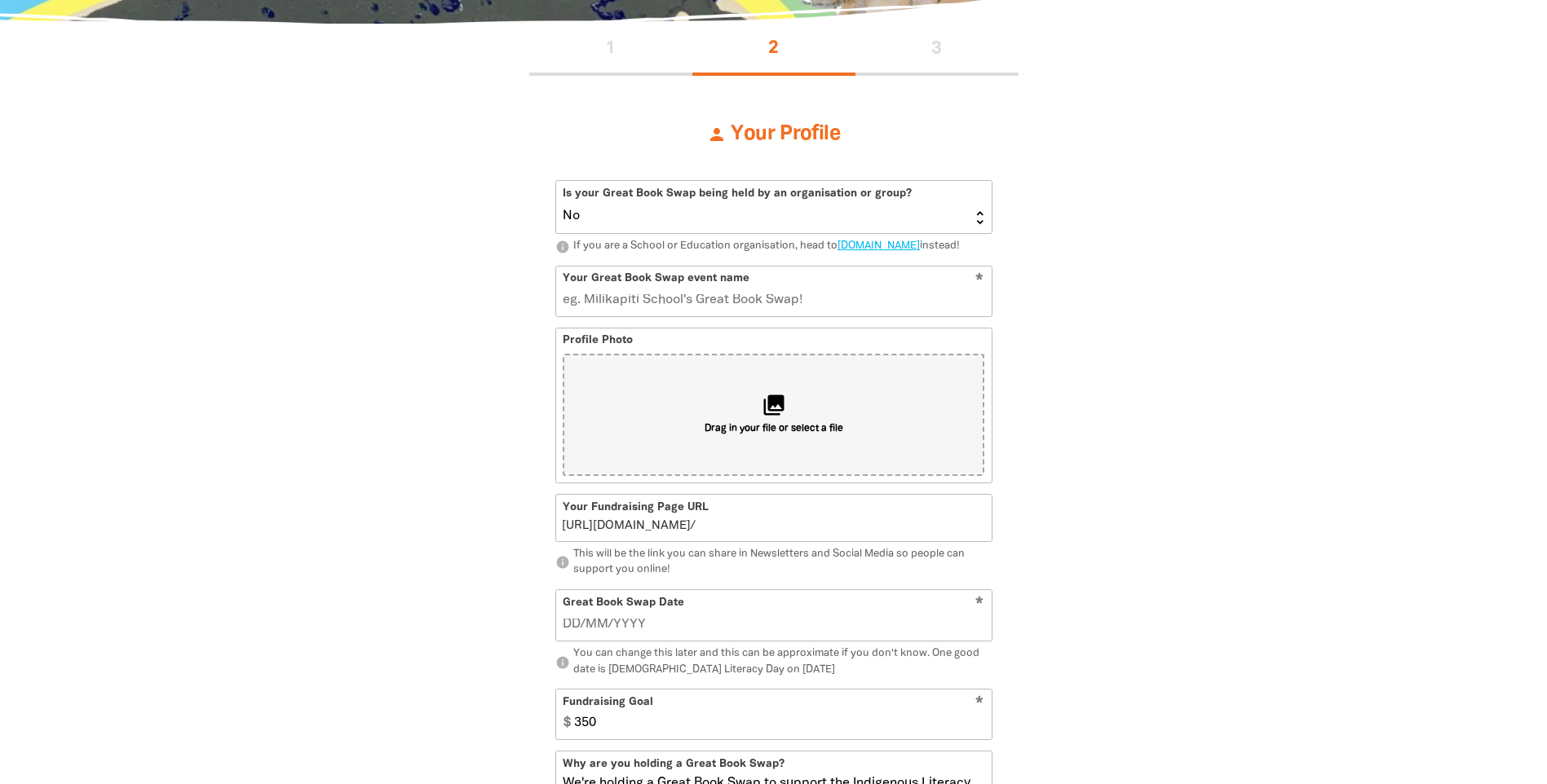
click at [980, 211] on select "Yes No" at bounding box center [774, 207] width 435 height 53
select select "Yes"
click at [556, 181] on select "Yes No" at bounding box center [774, 207] width 435 height 53
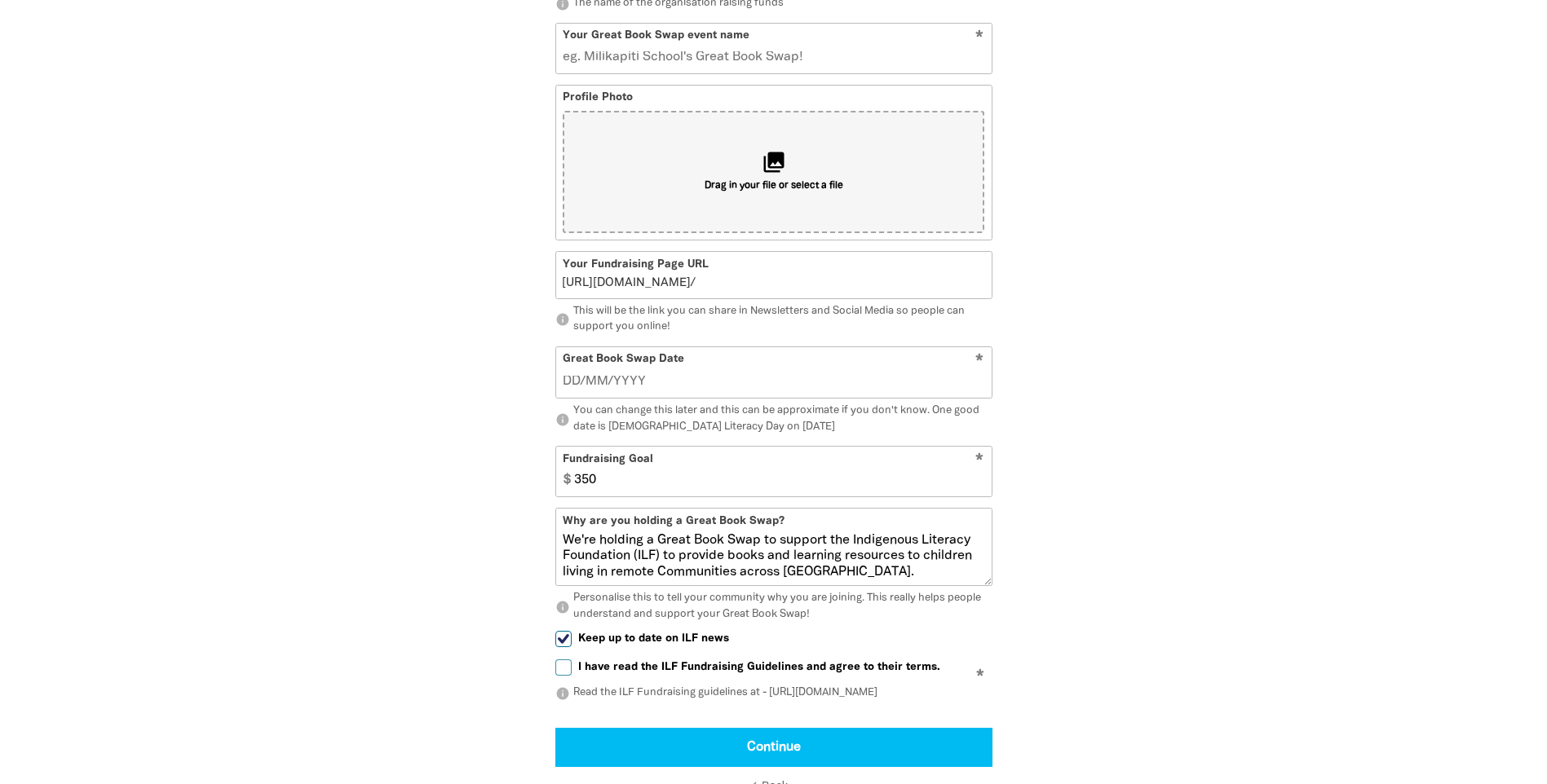
scroll to position [274, 0]
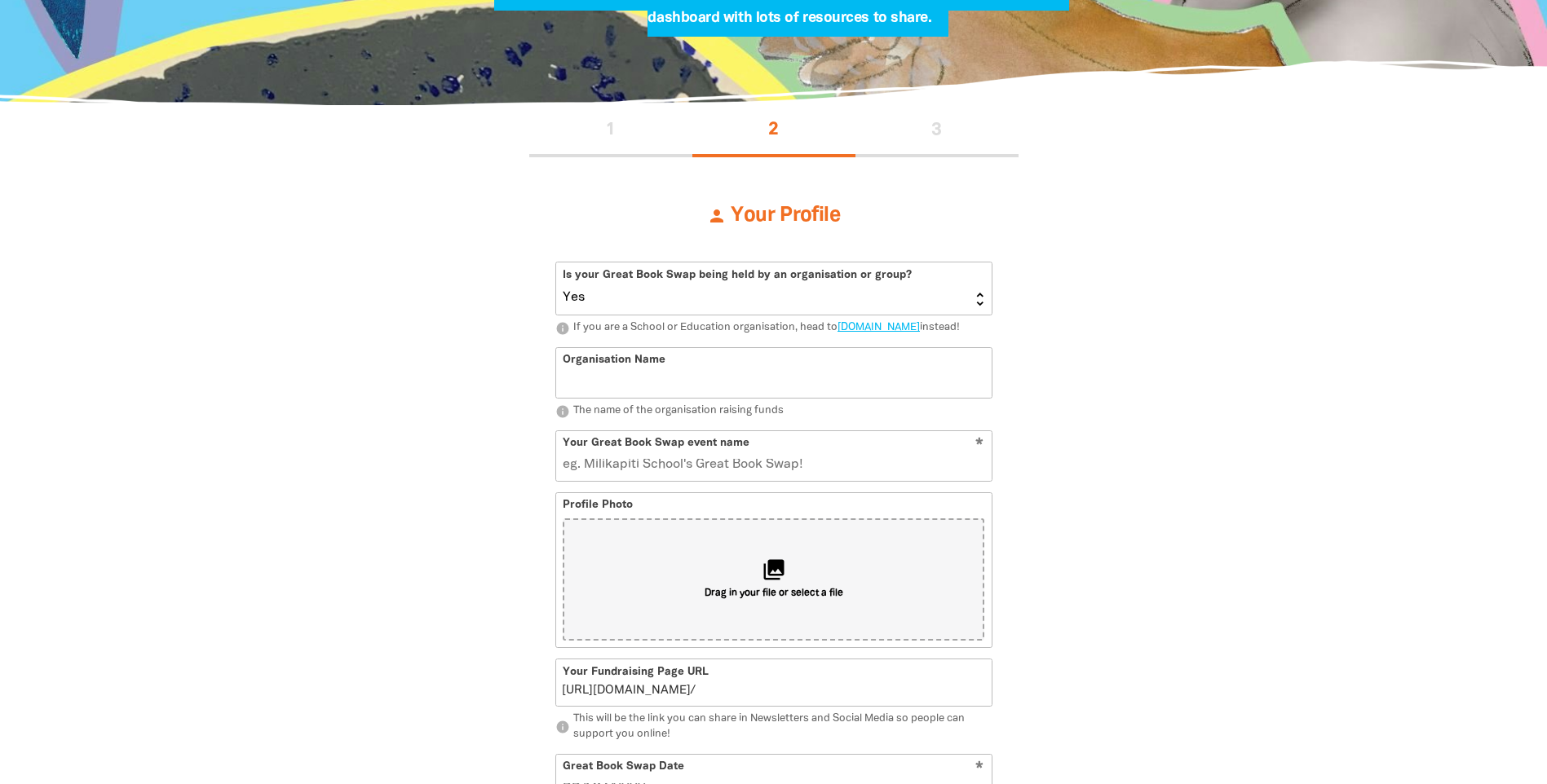
scroll to position [1394, 0]
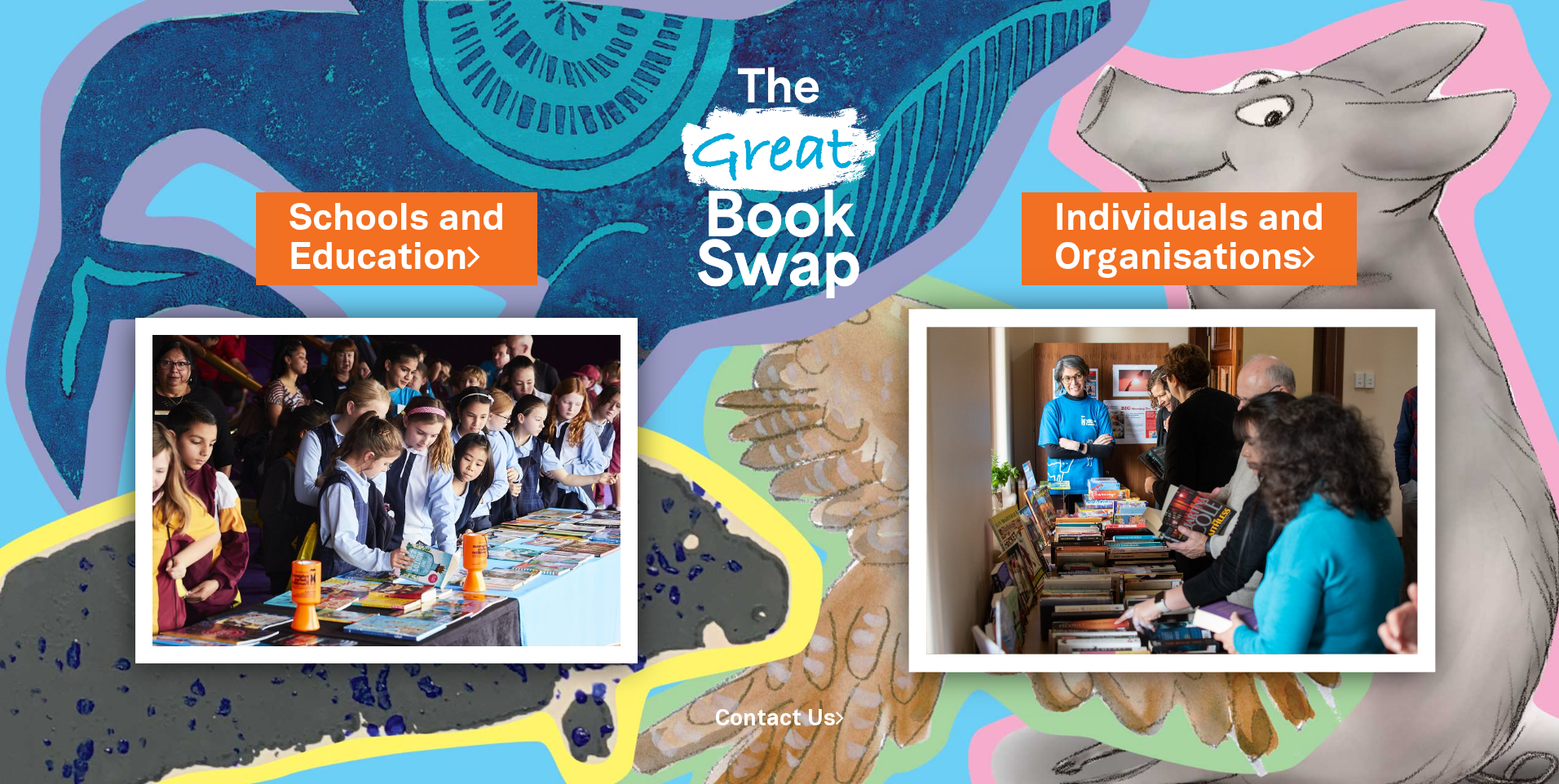
click at [1169, 437] on img at bounding box center [1172, 490] width 527 height 362
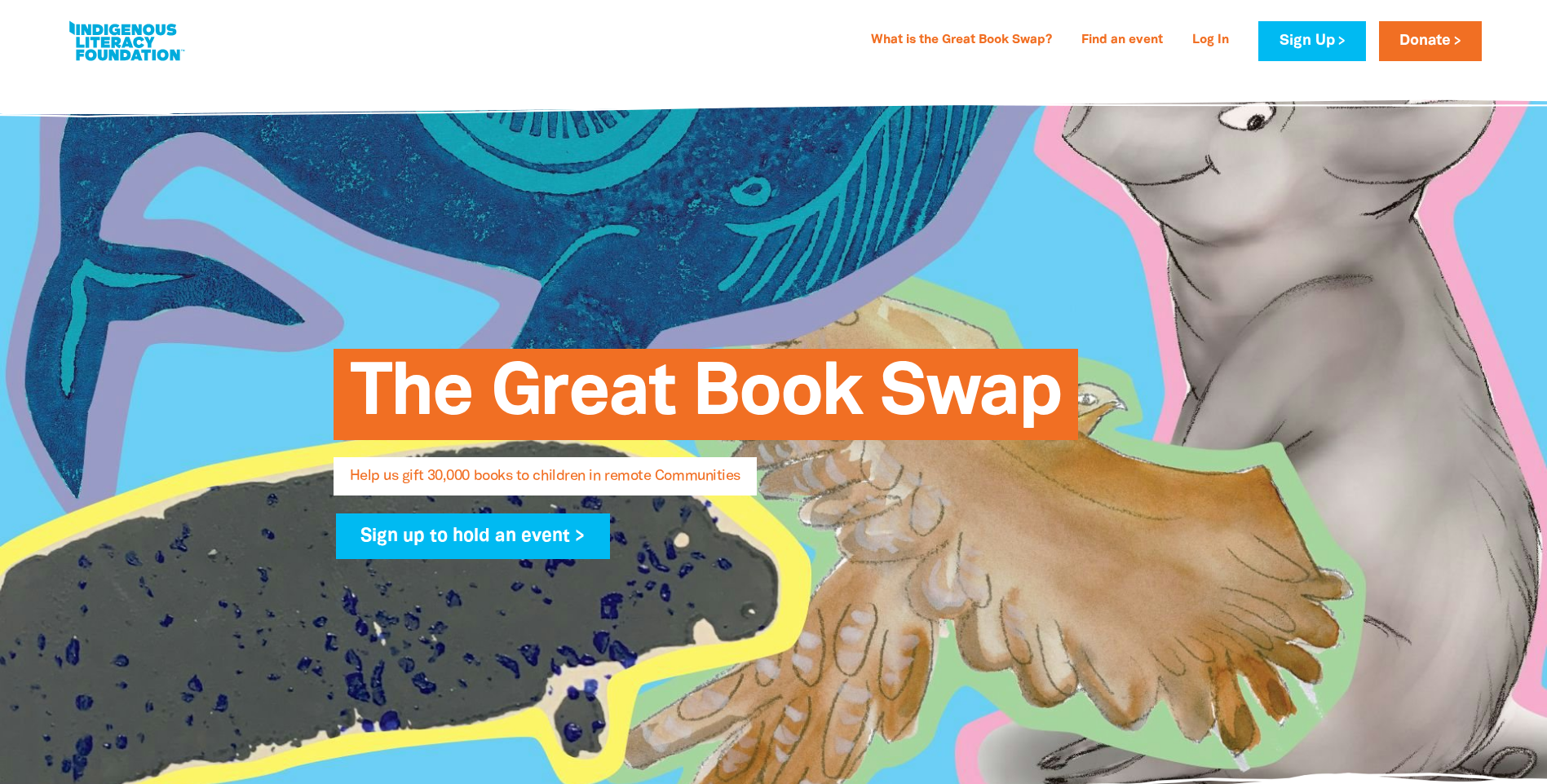
select select "AU"
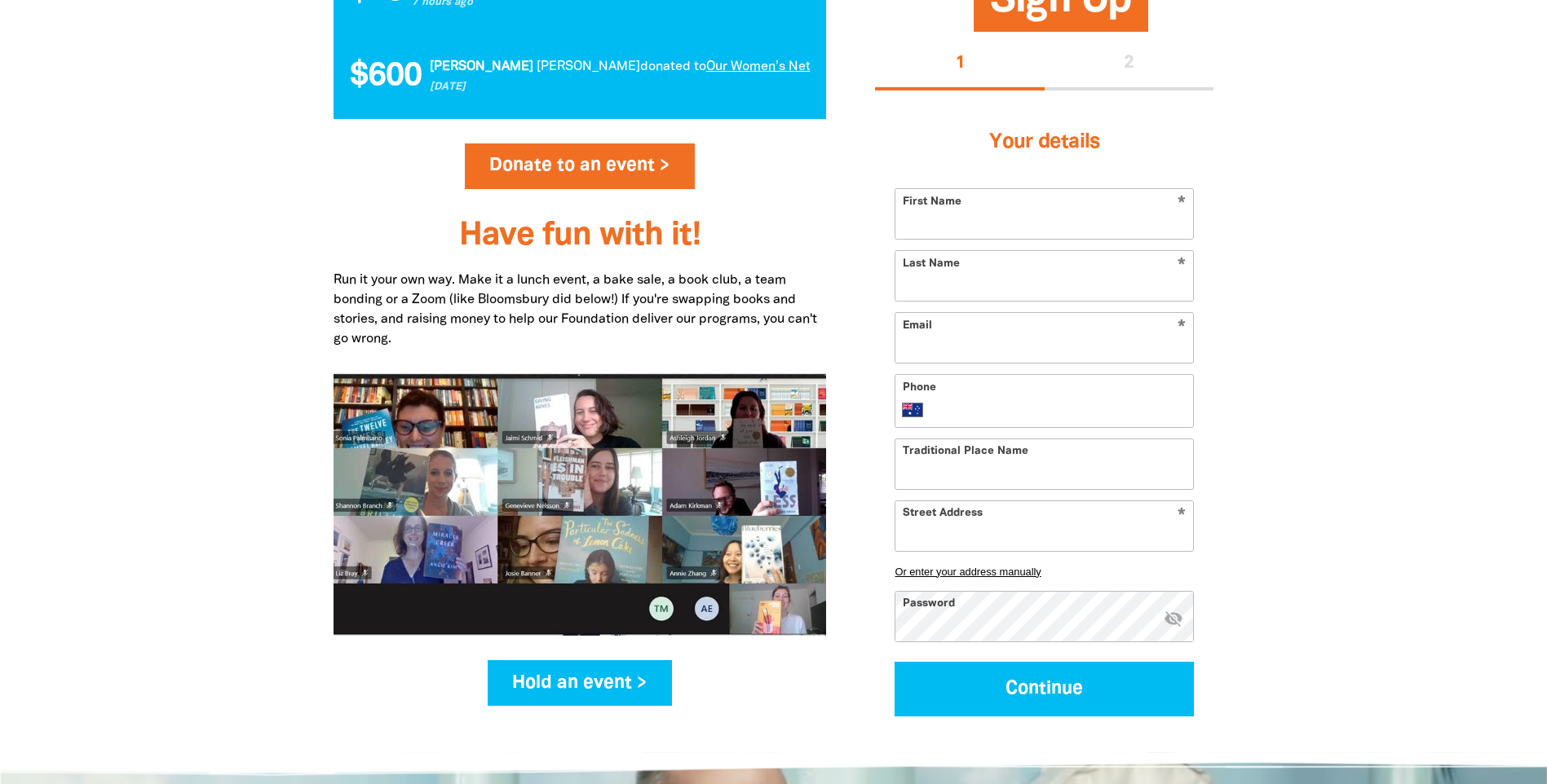
scroll to position [1875, 0]
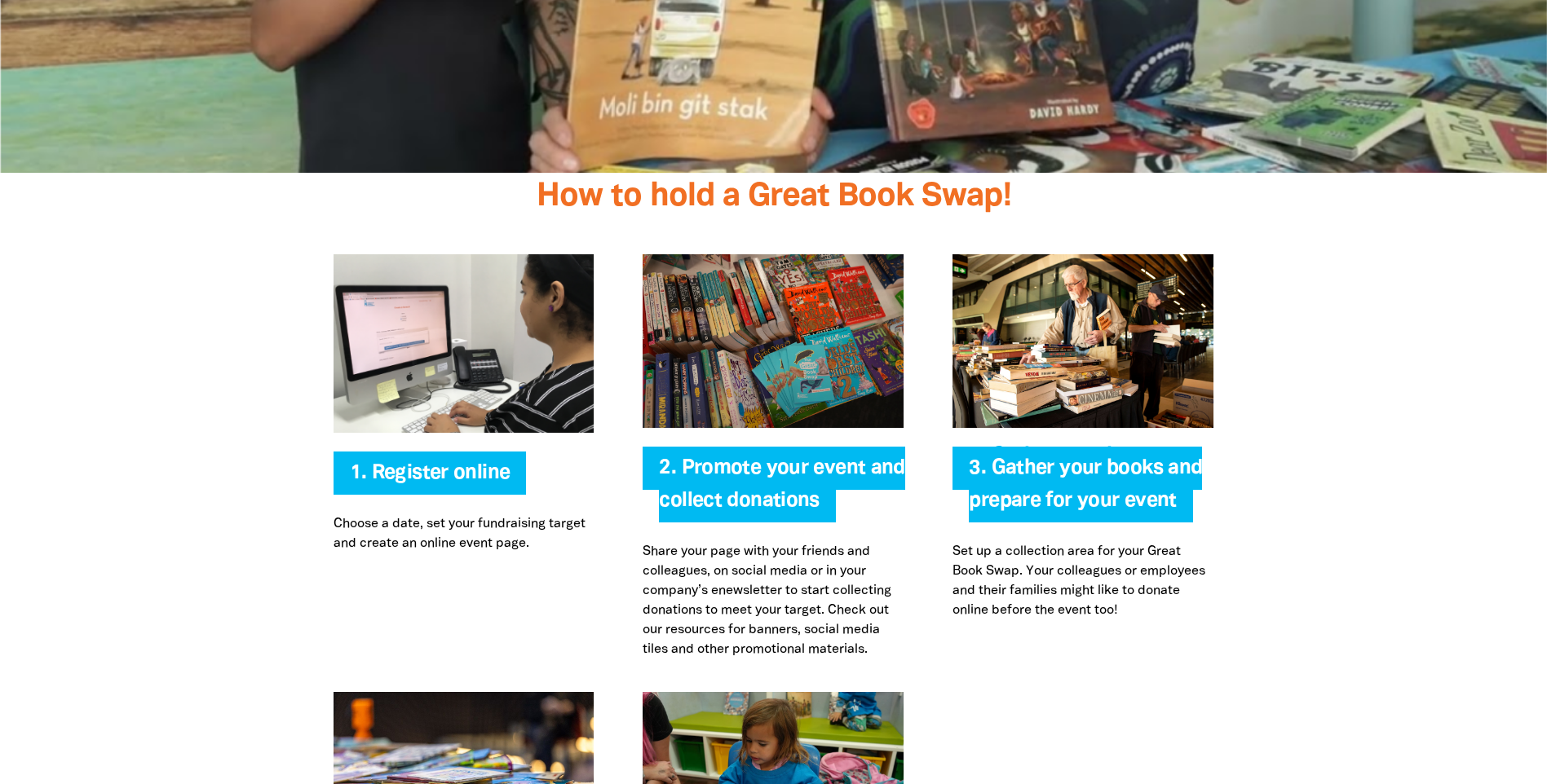
scroll to position [3098, 0]
click at [1382, 496] on div at bounding box center [773, 457] width 1547 height 470
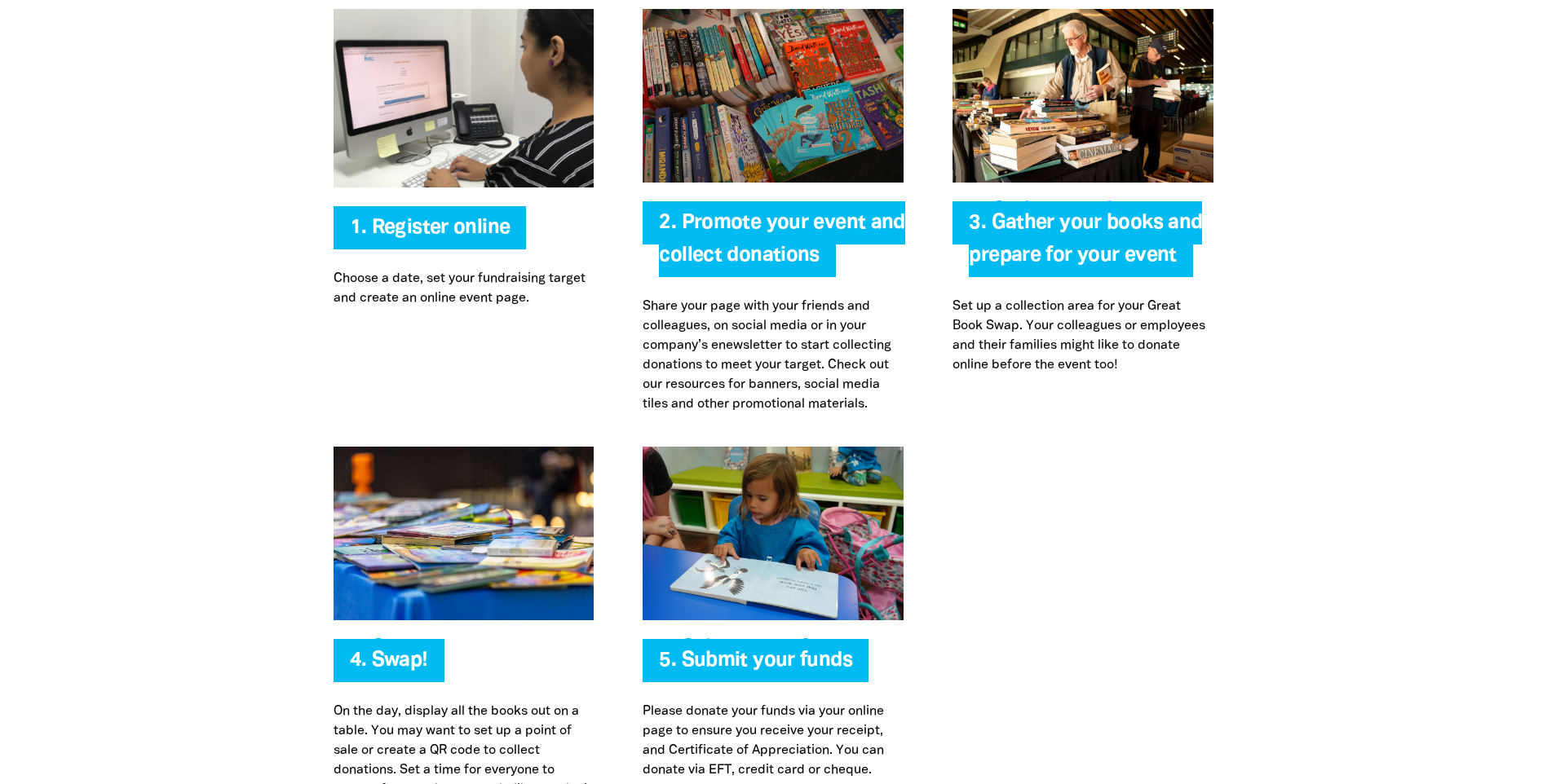
scroll to position [2854, 0]
